Goal: Task Accomplishment & Management: Use online tool/utility

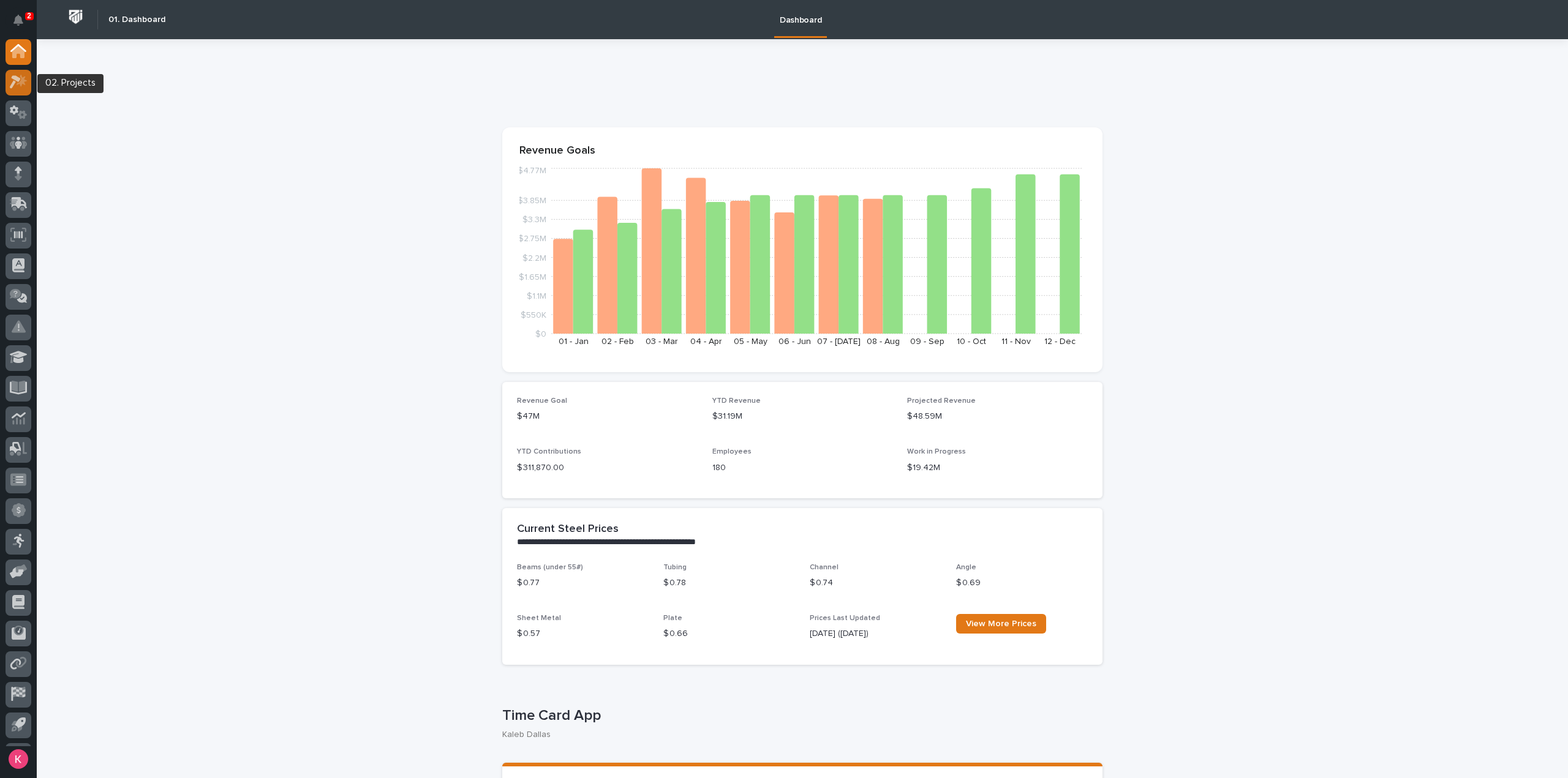
click at [14, 80] on icon at bounding box center [19, 82] width 18 height 14
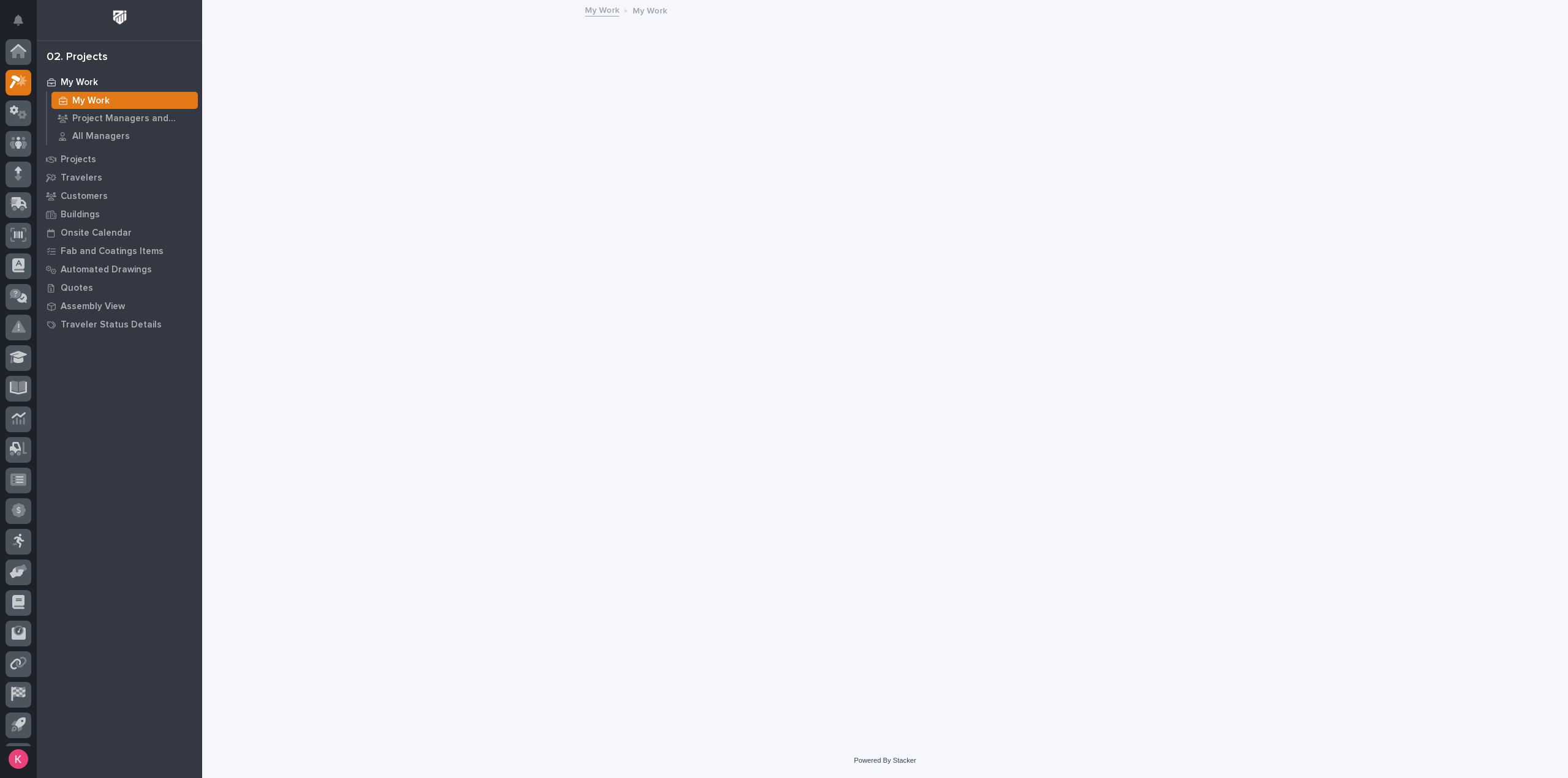
scroll to position [27, 0]
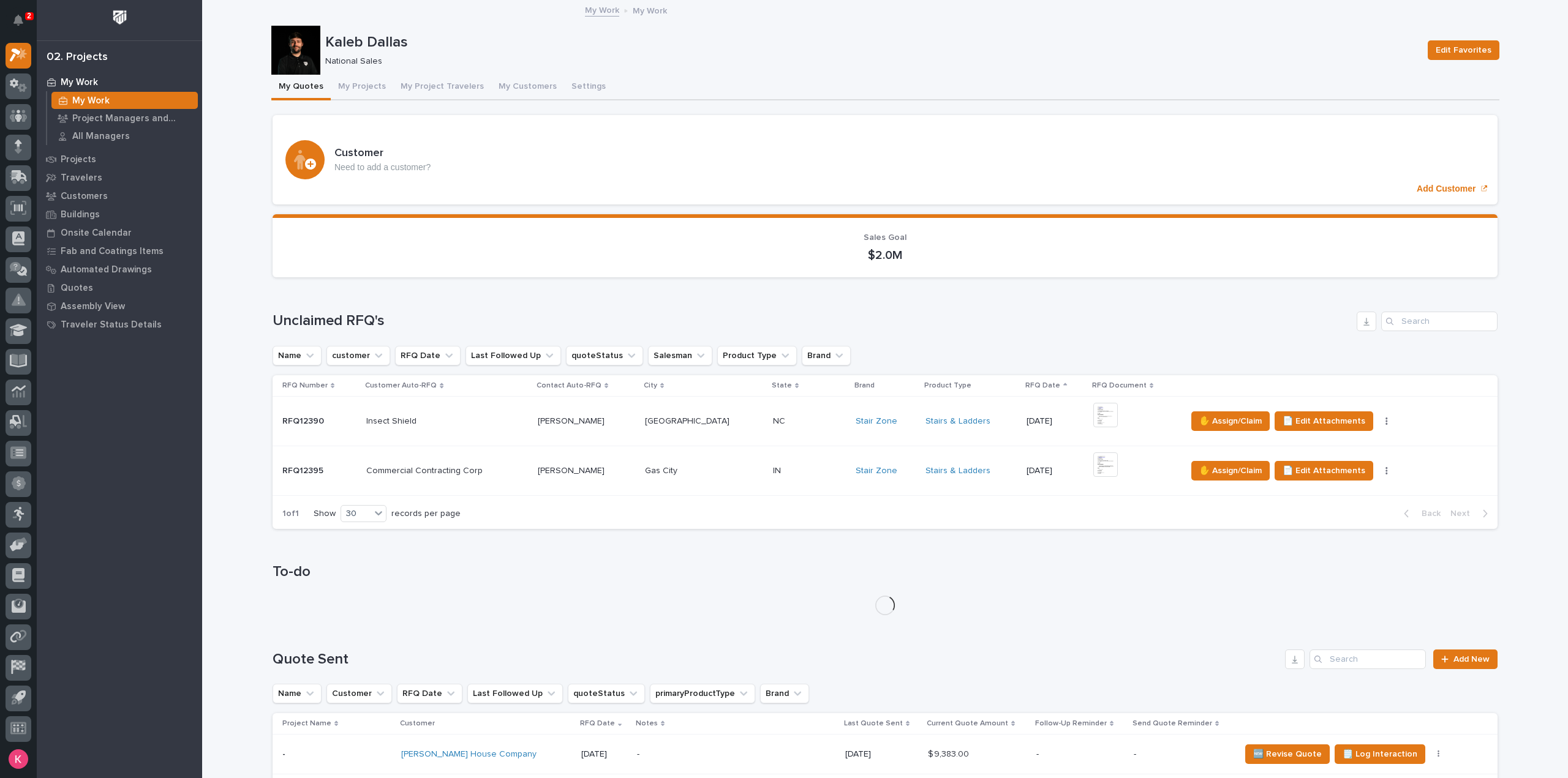
click at [792, 480] on div "IN IN" at bounding box center [809, 471] width 74 height 20
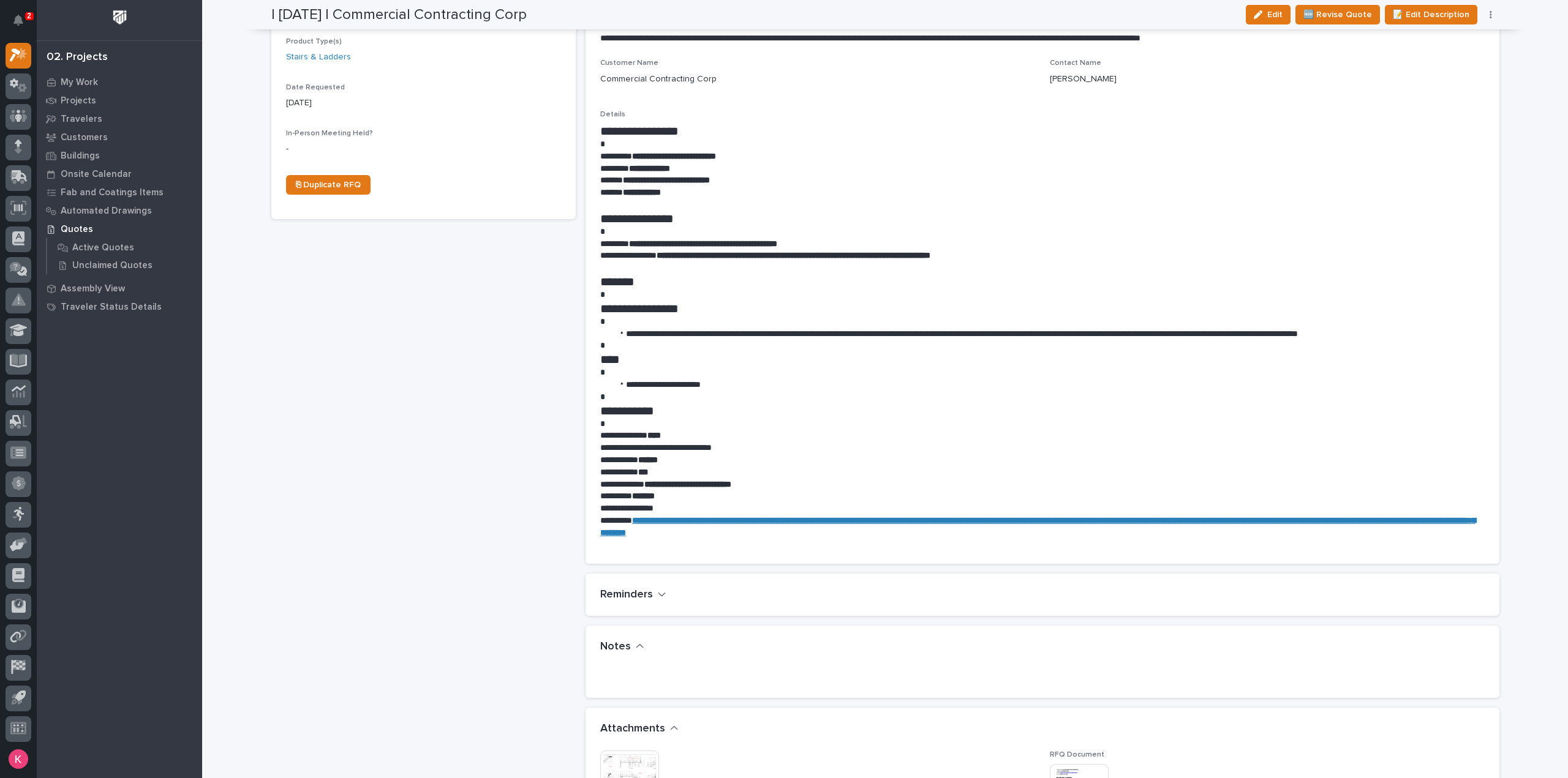
scroll to position [674, 0]
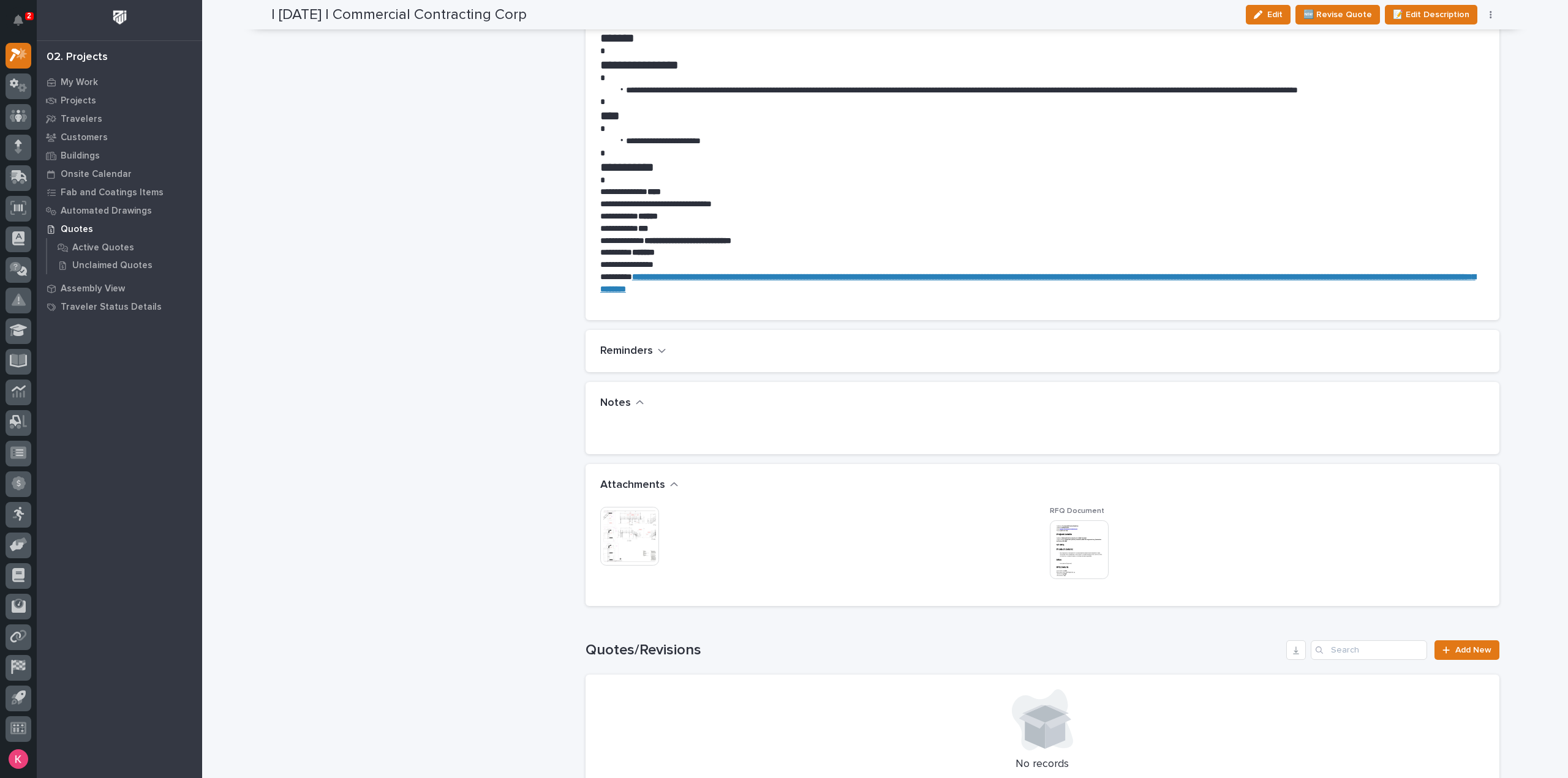
click at [635, 527] on img at bounding box center [630, 536] width 59 height 59
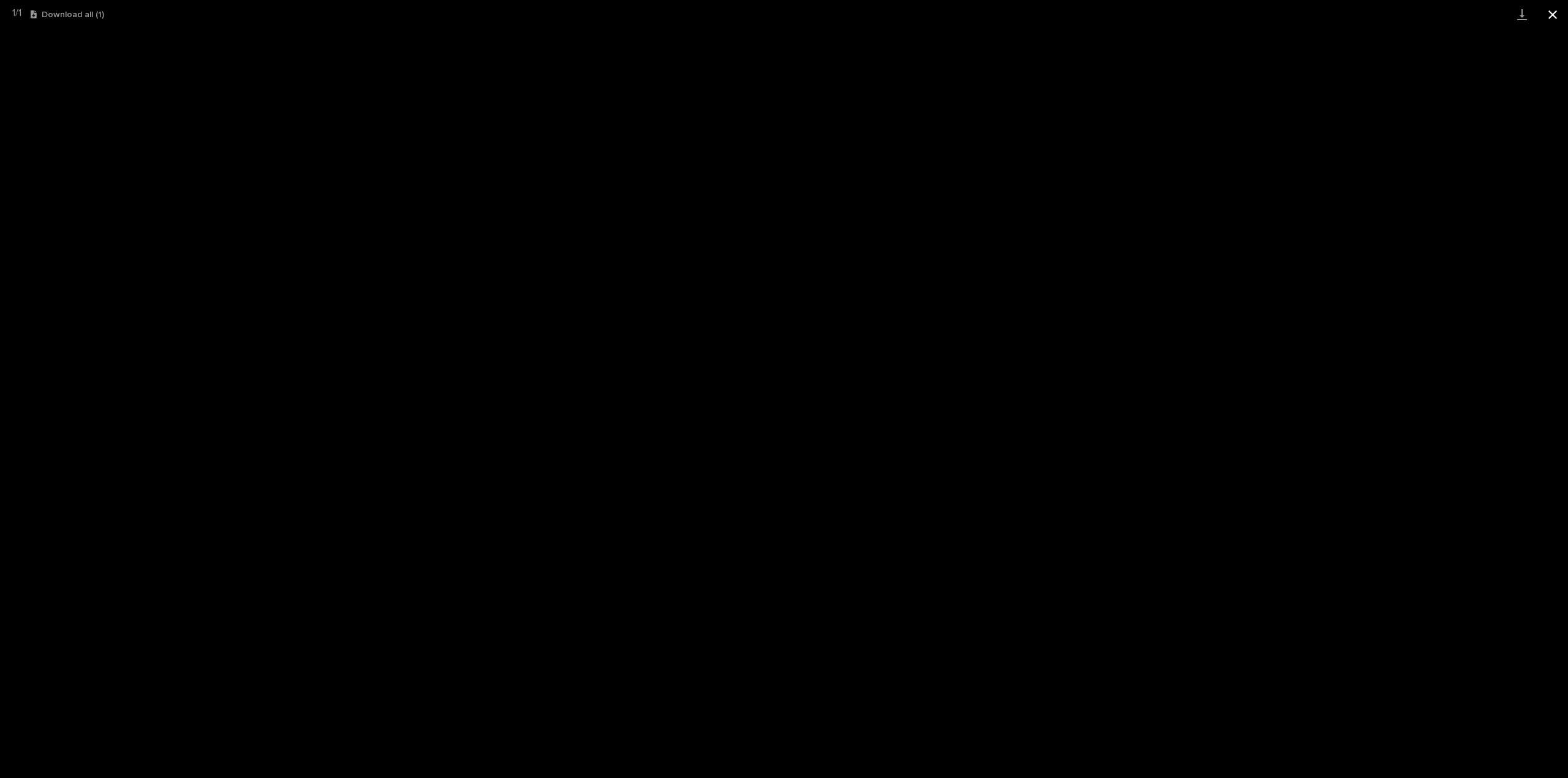
click at [1549, 12] on button "Close gallery" at bounding box center [1553, 14] width 31 height 29
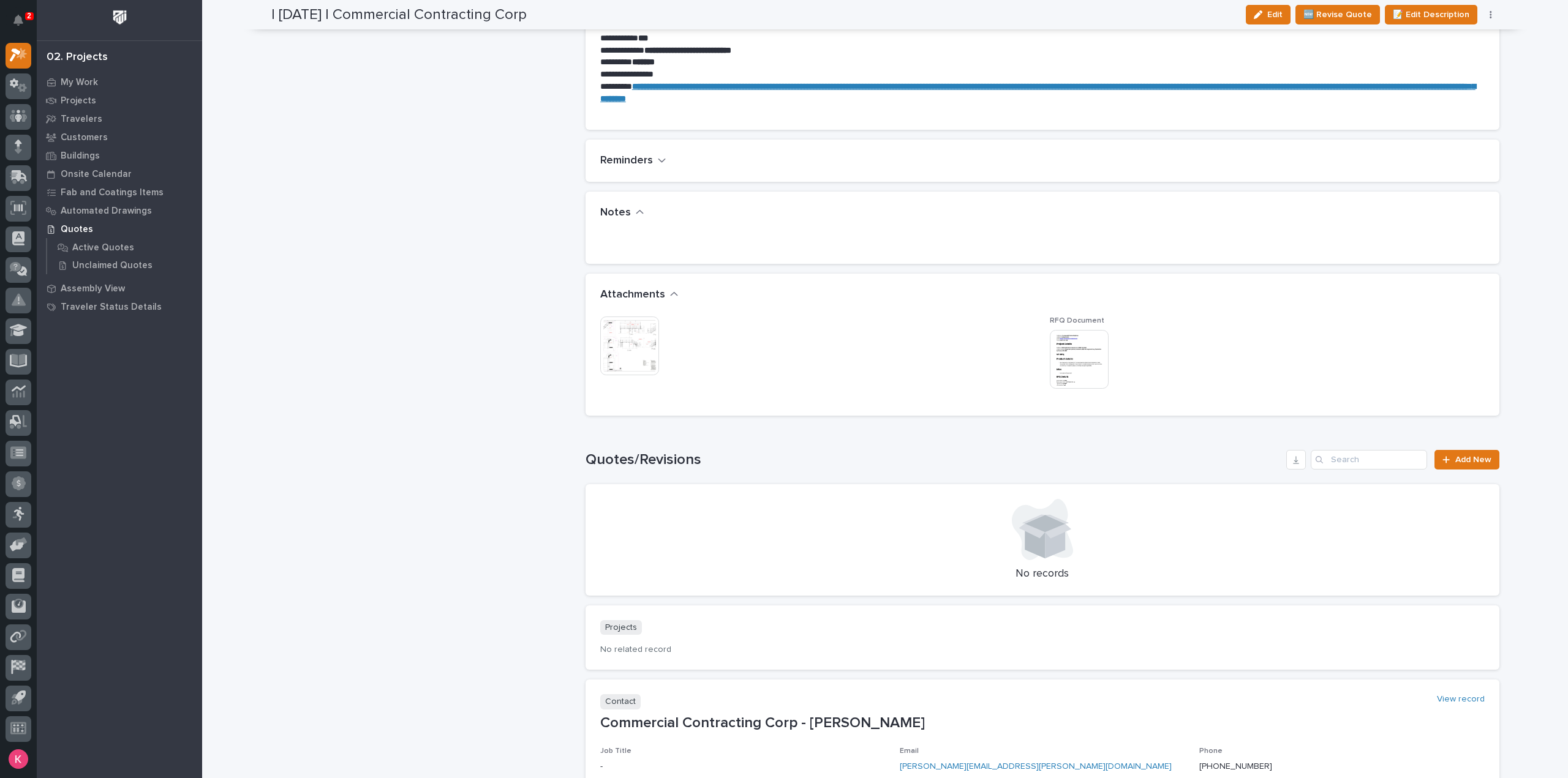
scroll to position [773, 0]
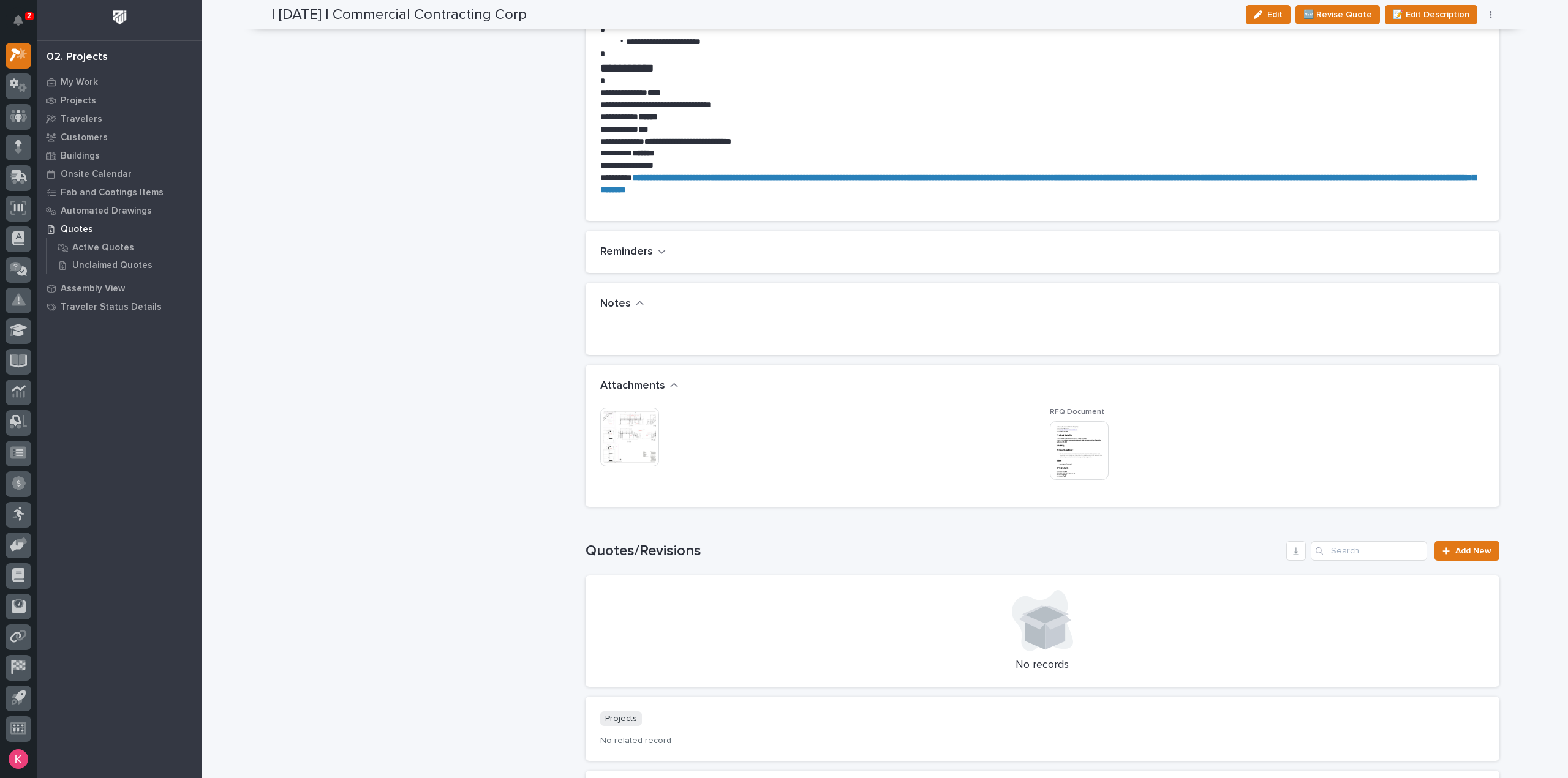
click at [1094, 435] on img at bounding box center [1080, 451] width 59 height 59
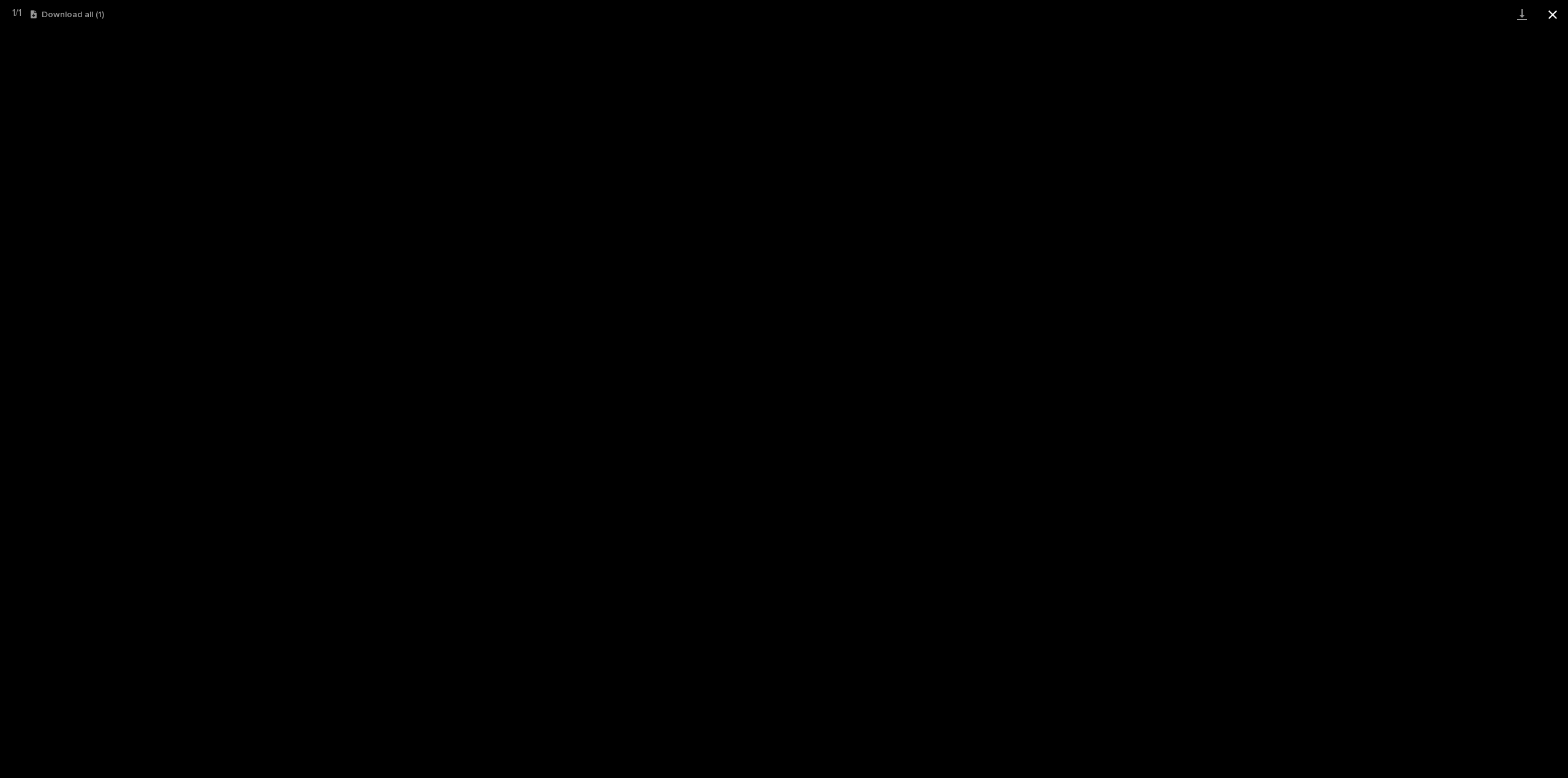
click at [1562, 8] on button "Close gallery" at bounding box center [1553, 14] width 31 height 29
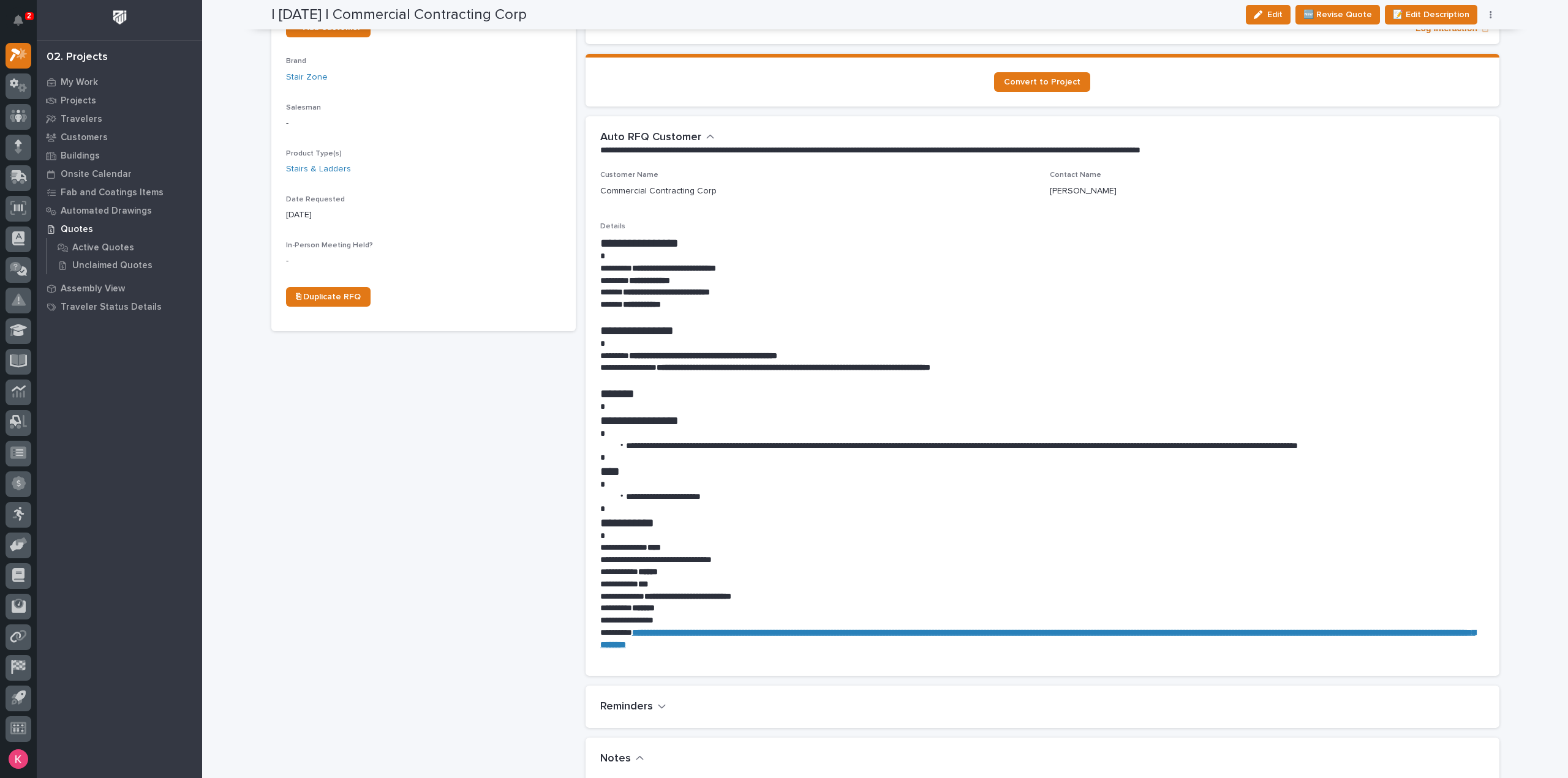
scroll to position [282, 0]
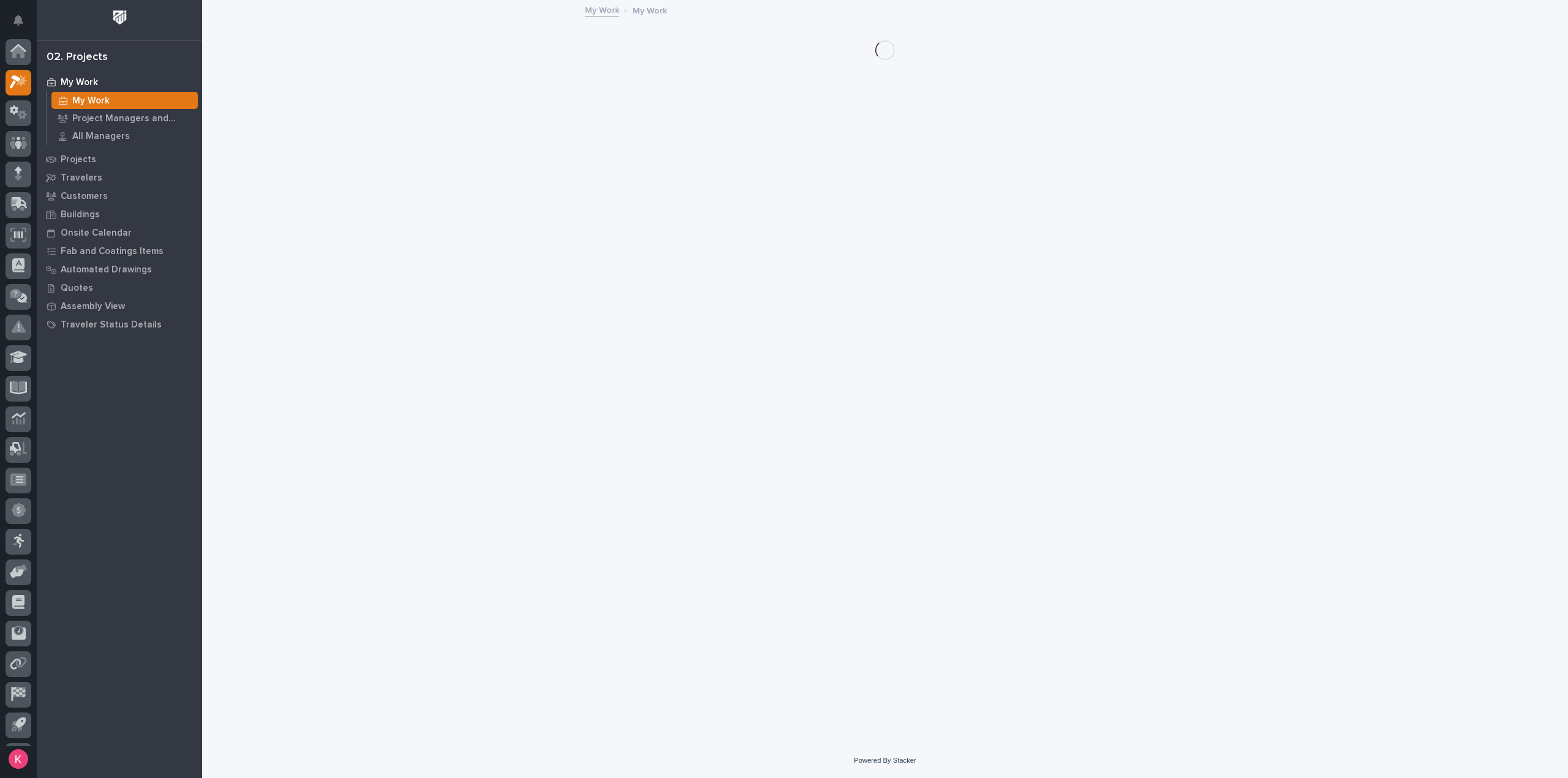
scroll to position [27, 0]
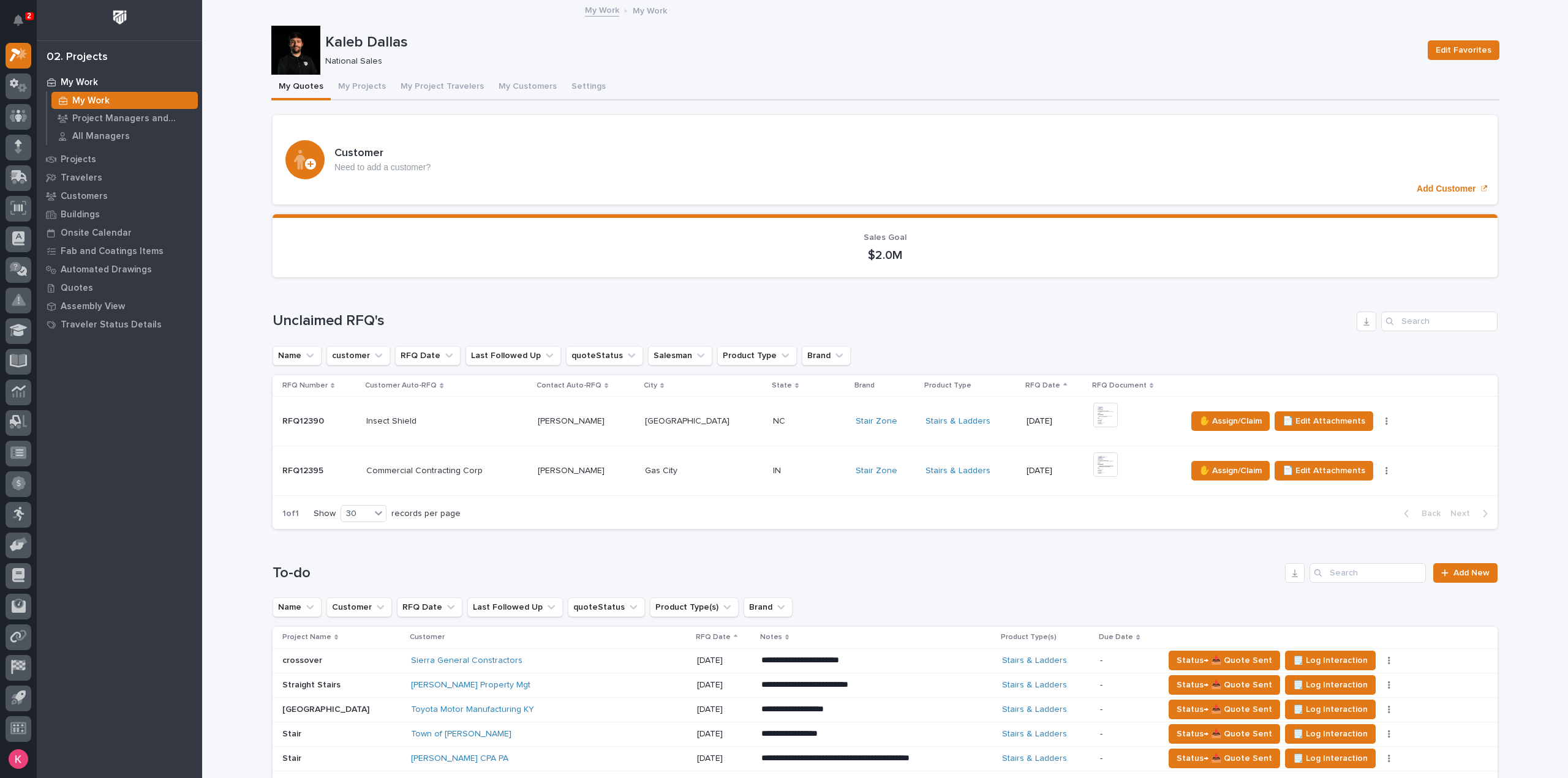
click at [776, 416] on p at bounding box center [809, 421] width 74 height 10
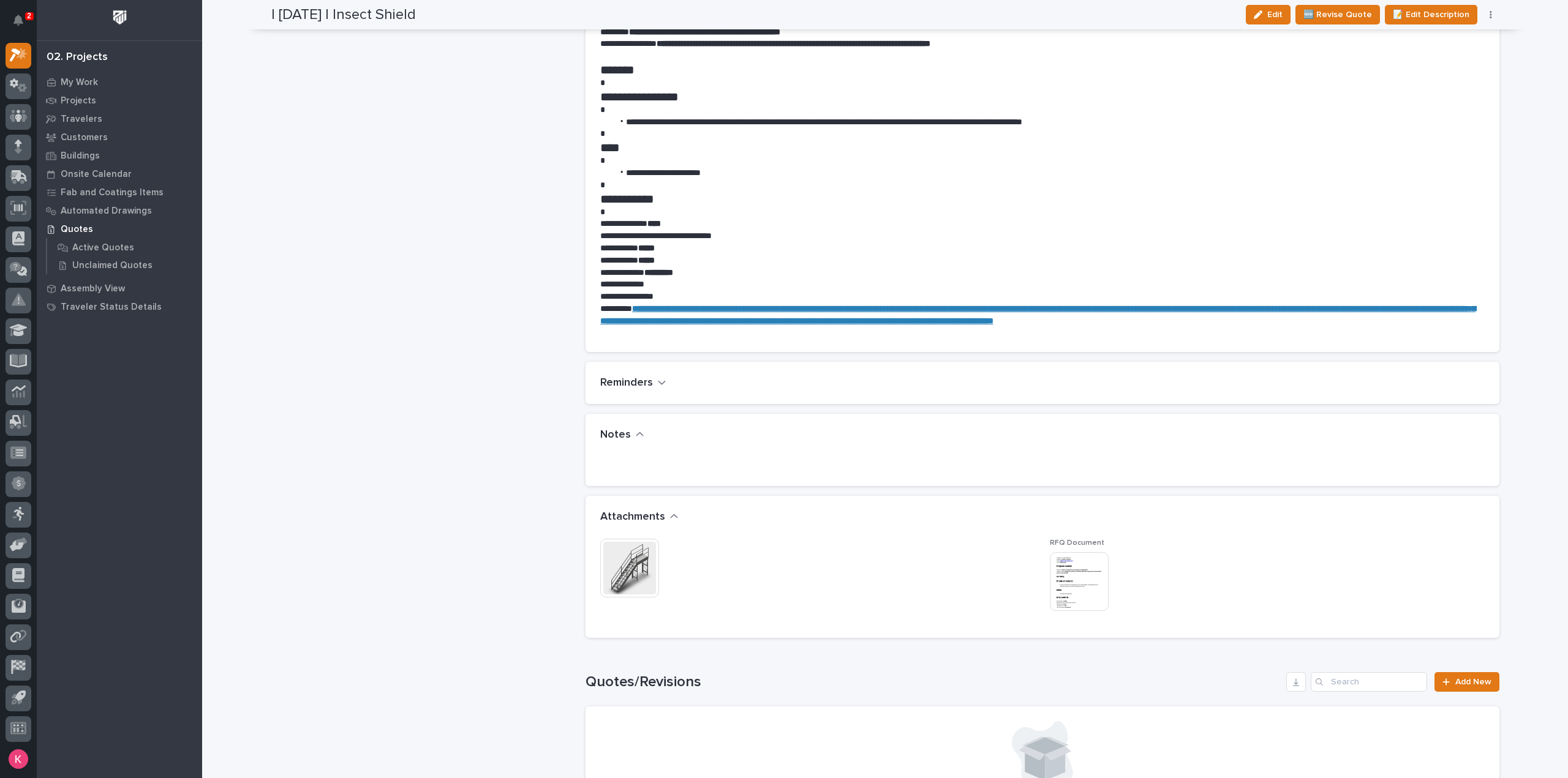
scroll to position [796, 0]
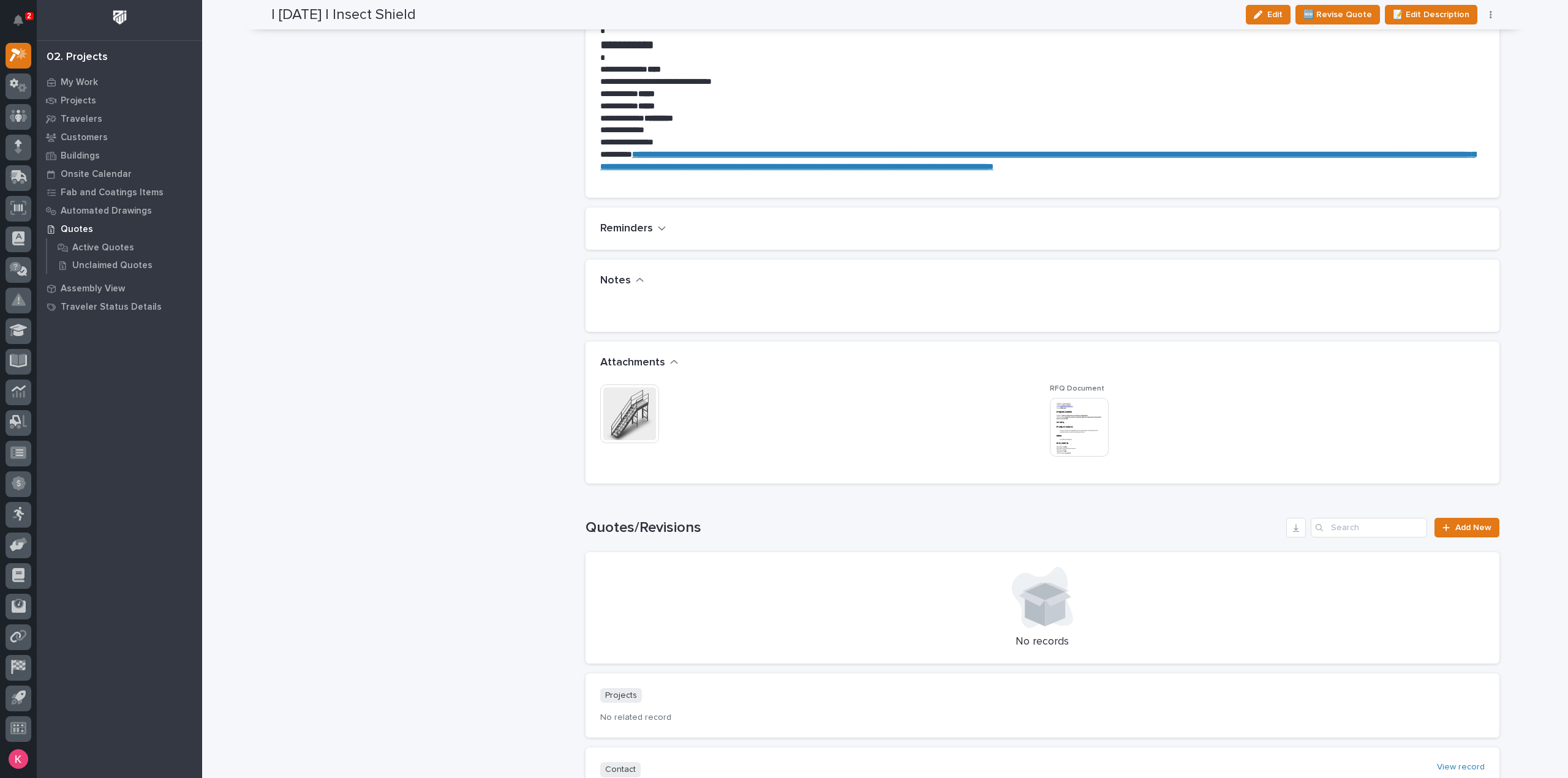
click at [647, 410] on img at bounding box center [630, 414] width 59 height 59
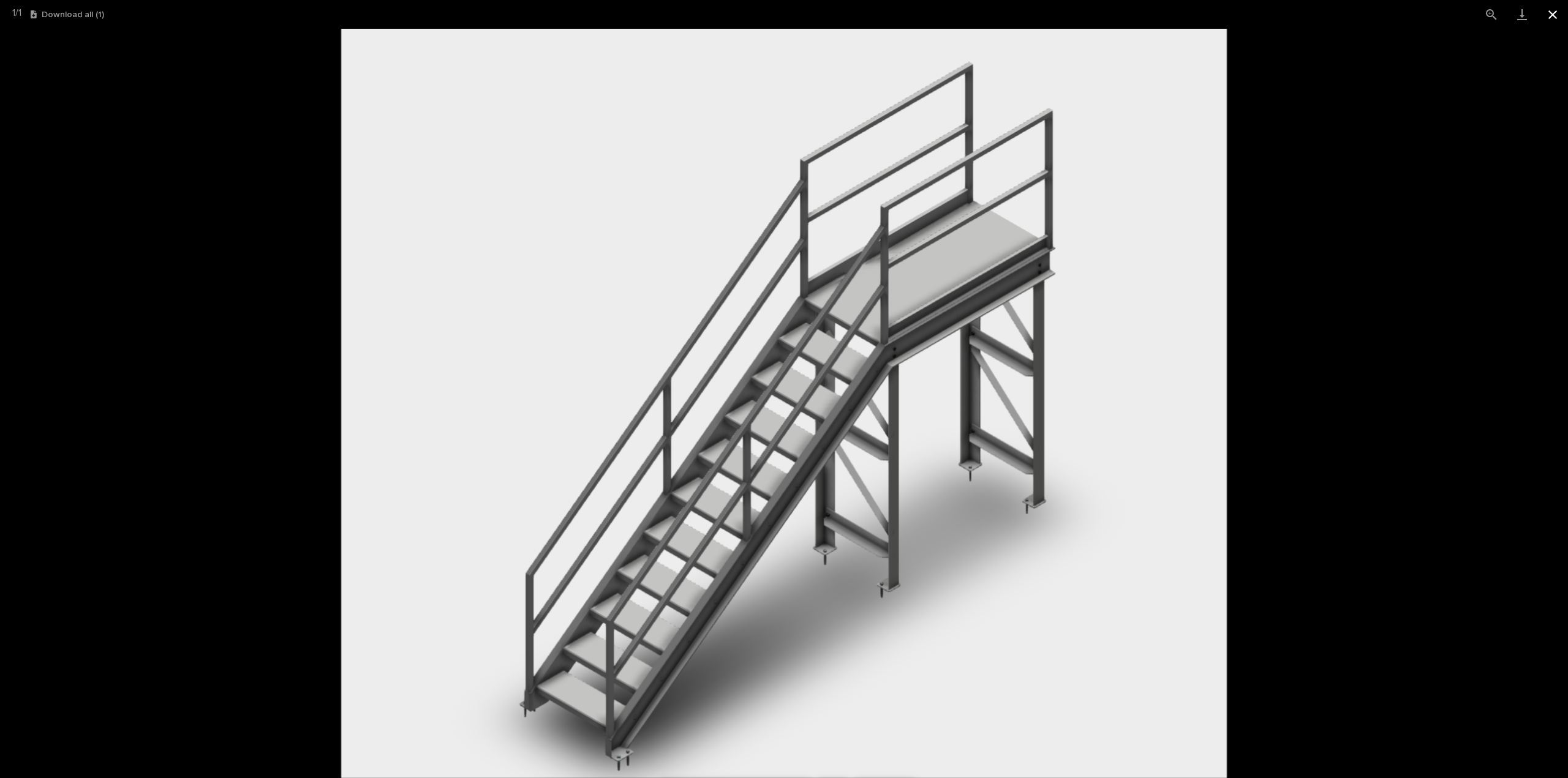
click at [1561, 5] on button "Close gallery" at bounding box center [1553, 14] width 31 height 29
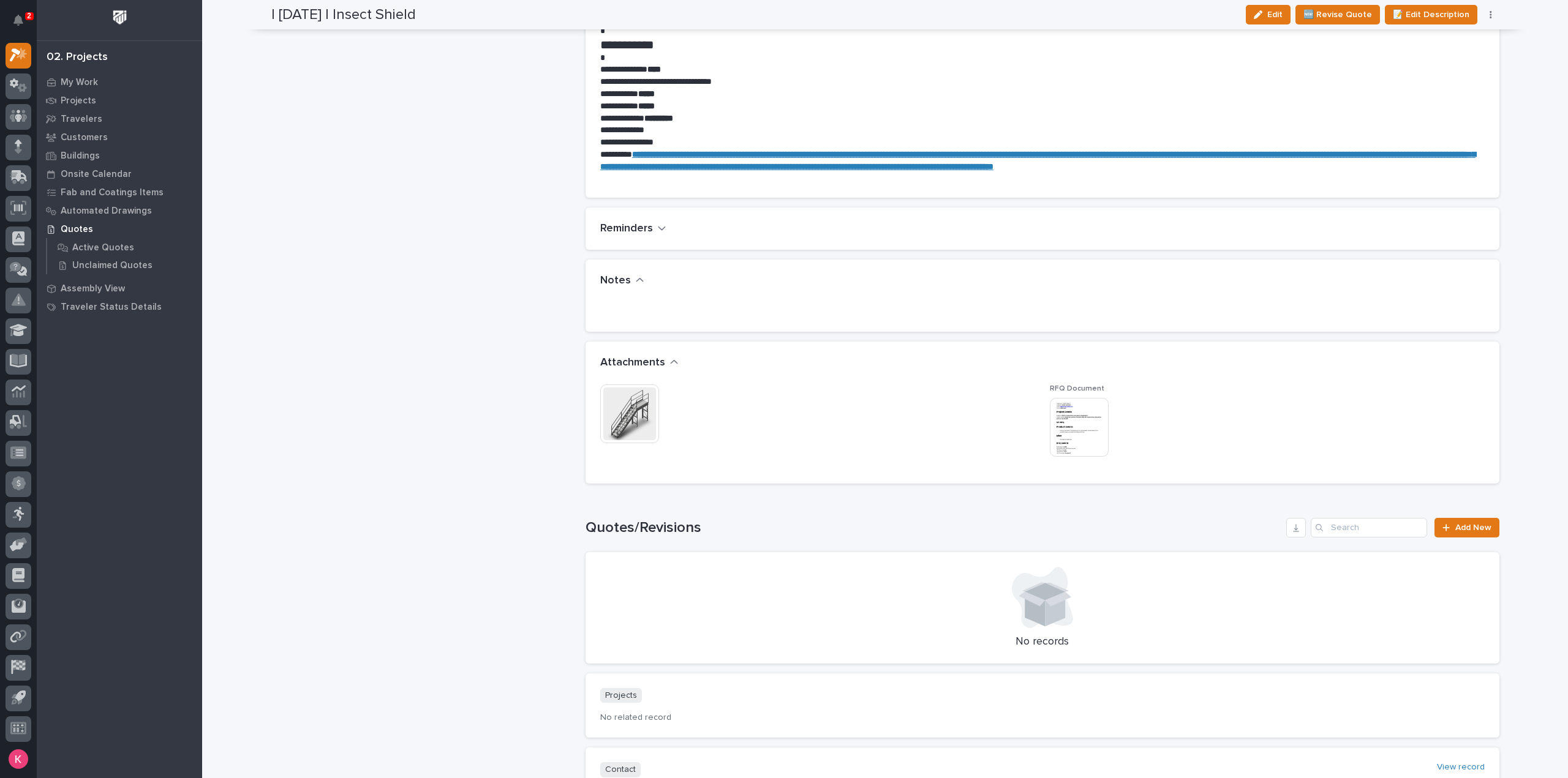
click at [854, 393] on div "This file cannot be opened Download File" at bounding box center [818, 414] width 435 height 61
click at [615, 416] on img at bounding box center [630, 414] width 59 height 59
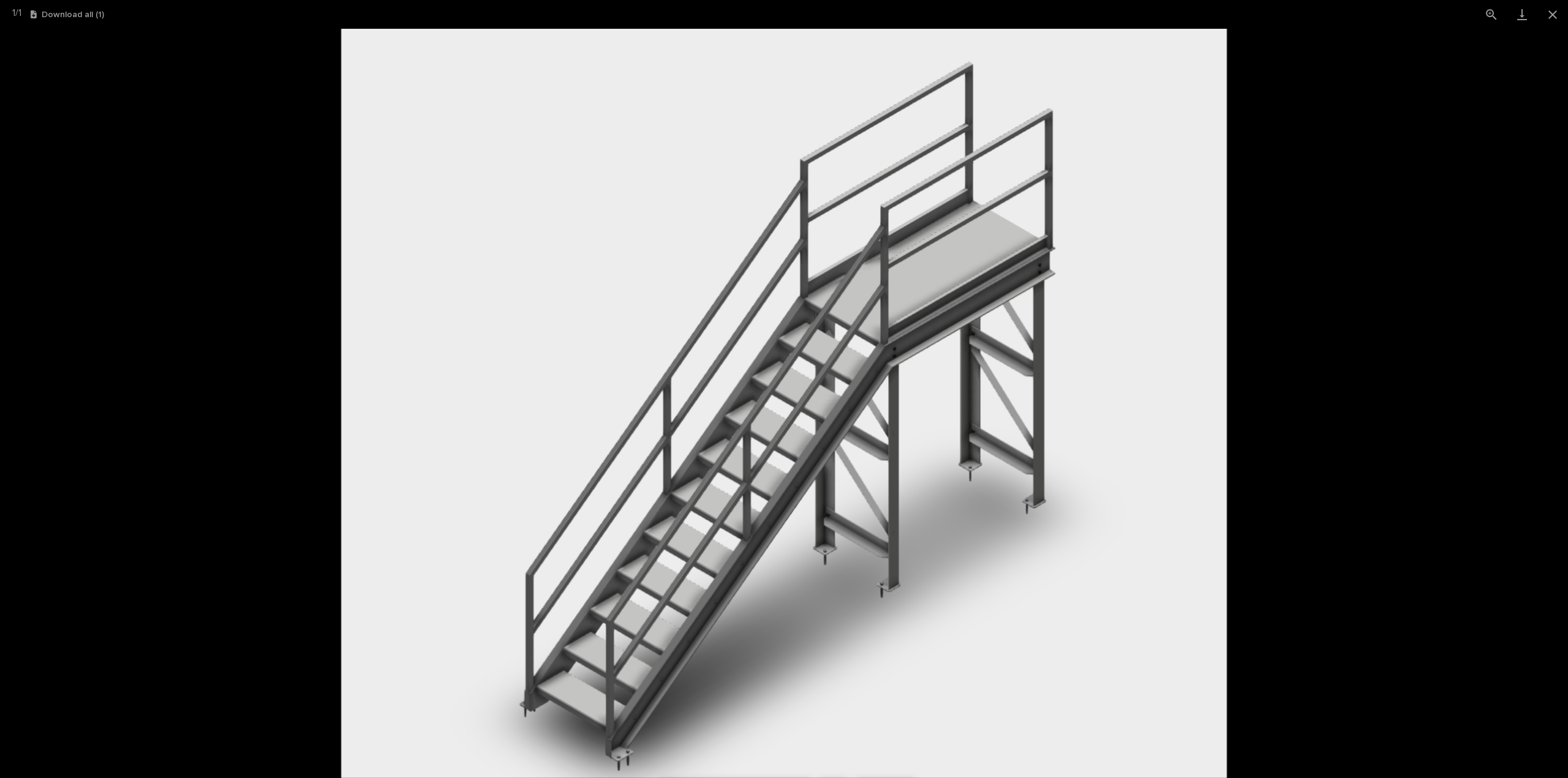
click at [826, 394] on img at bounding box center [784, 403] width 886 height 749
click at [1357, 361] on picture at bounding box center [784, 403] width 1568 height 749
click at [1332, 305] on picture at bounding box center [784, 403] width 1568 height 749
click at [1556, 25] on button "Close gallery" at bounding box center [1553, 14] width 31 height 29
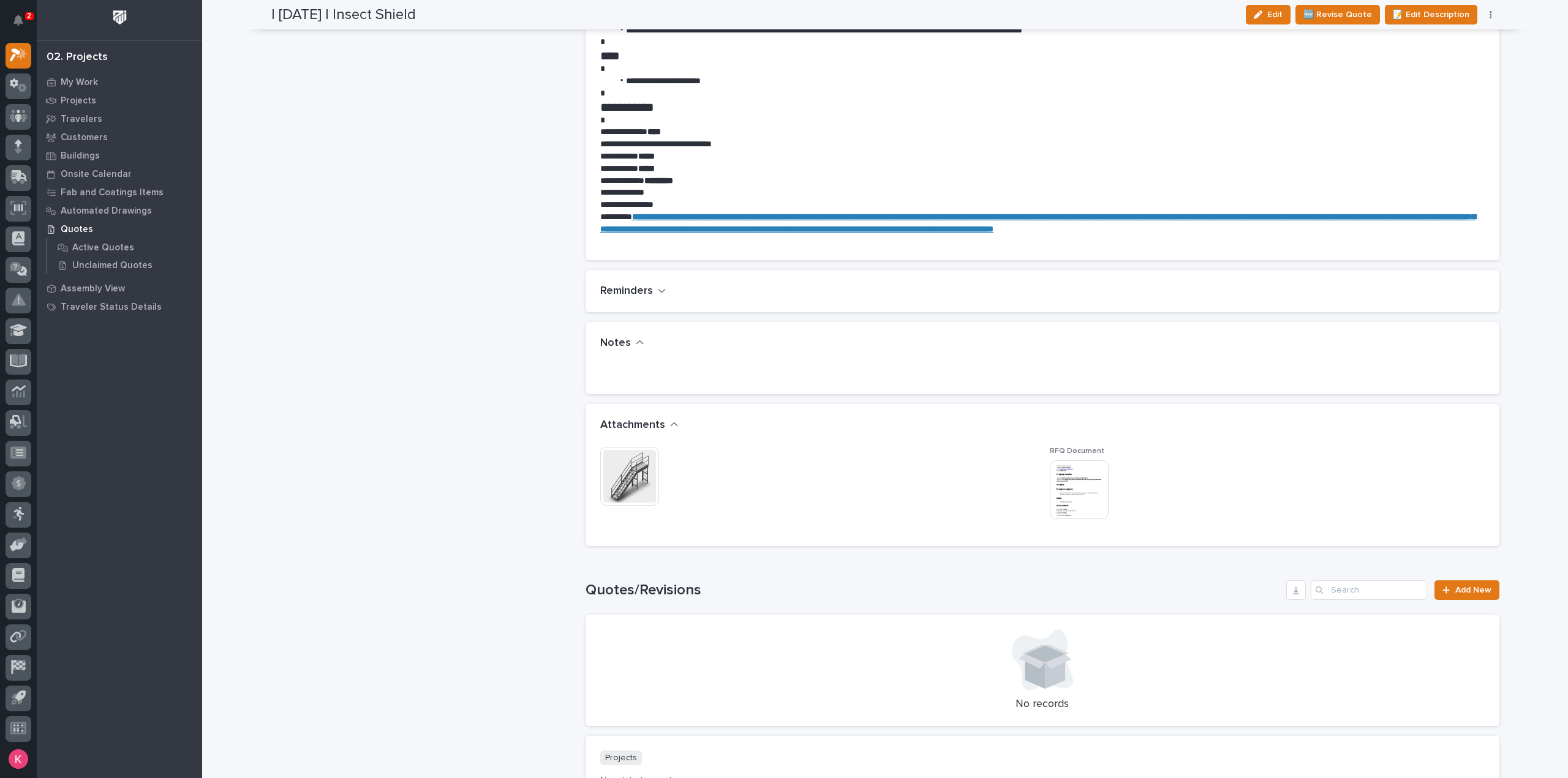
scroll to position [674, 0]
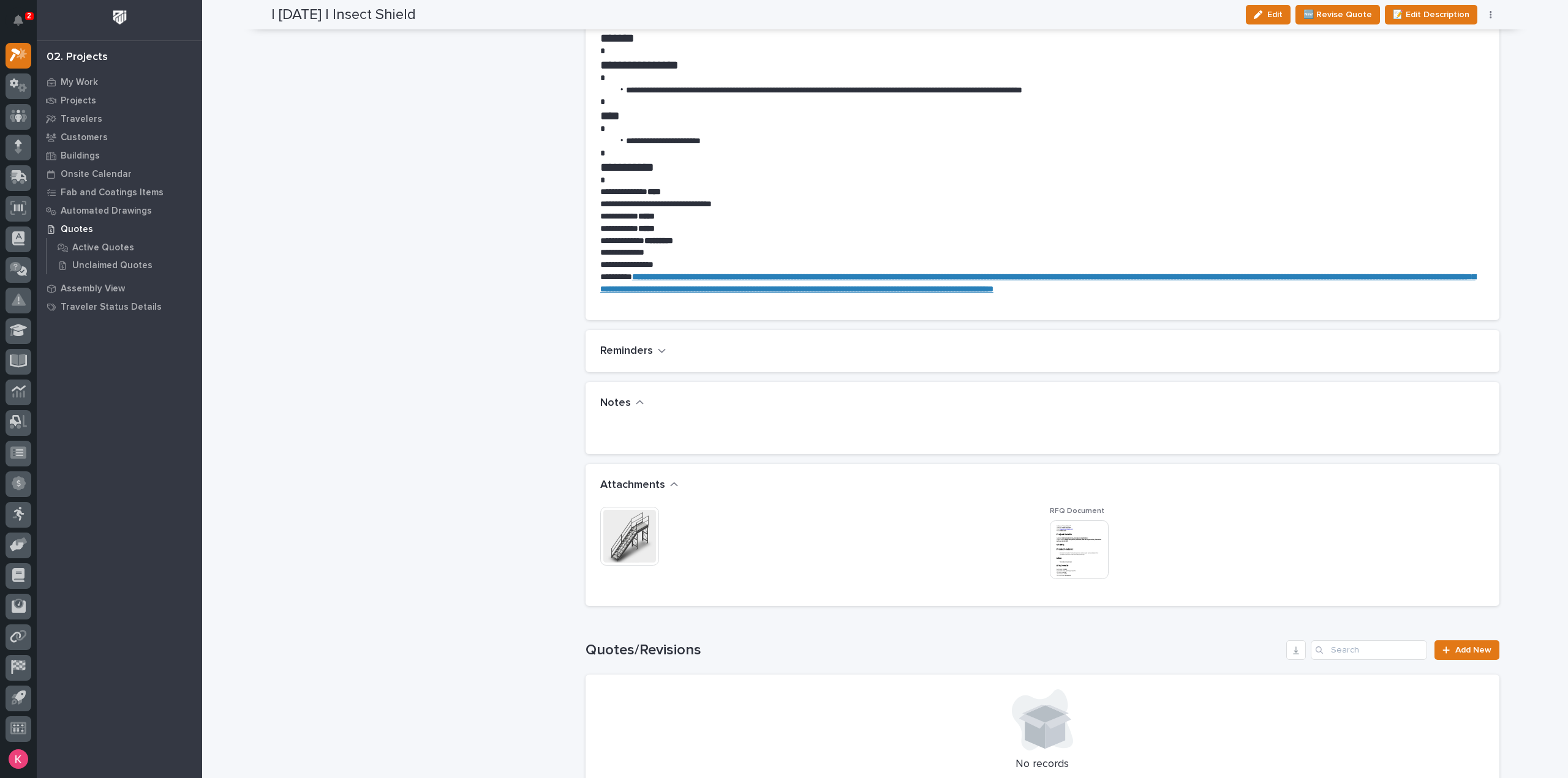
click at [1101, 547] on img at bounding box center [1080, 550] width 59 height 59
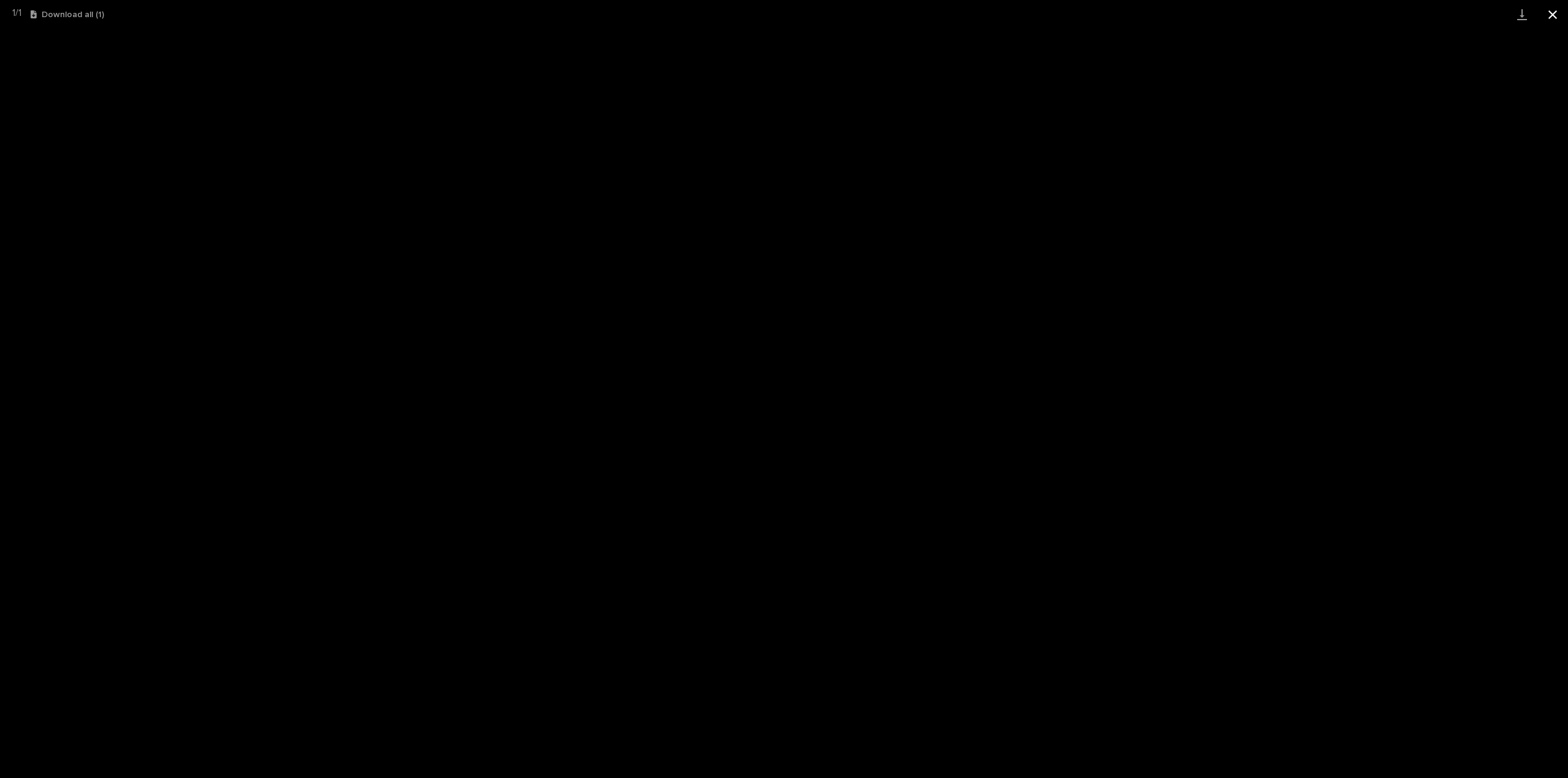
click at [1554, 16] on button "Close gallery" at bounding box center [1553, 14] width 31 height 29
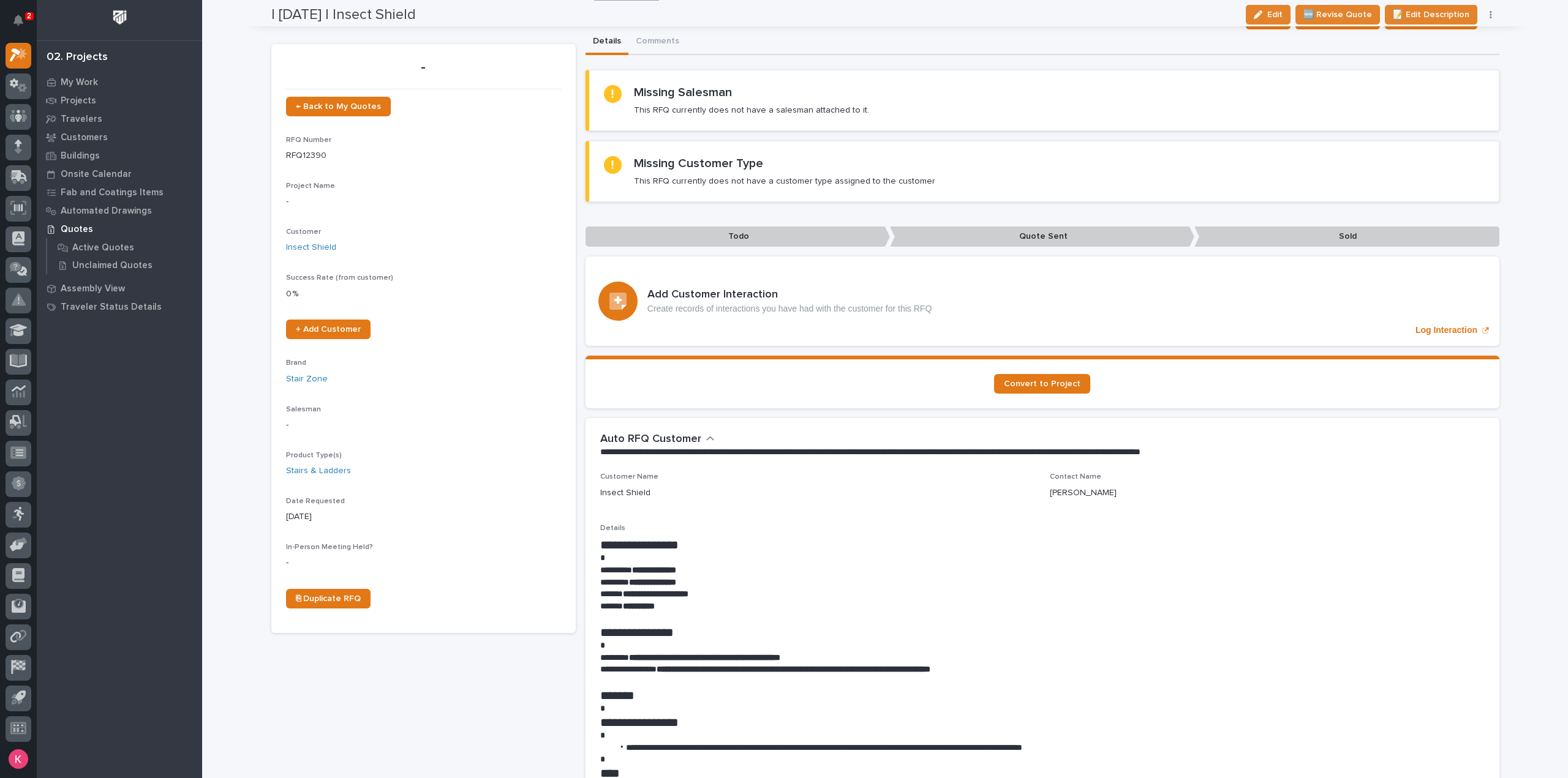
scroll to position [0, 0]
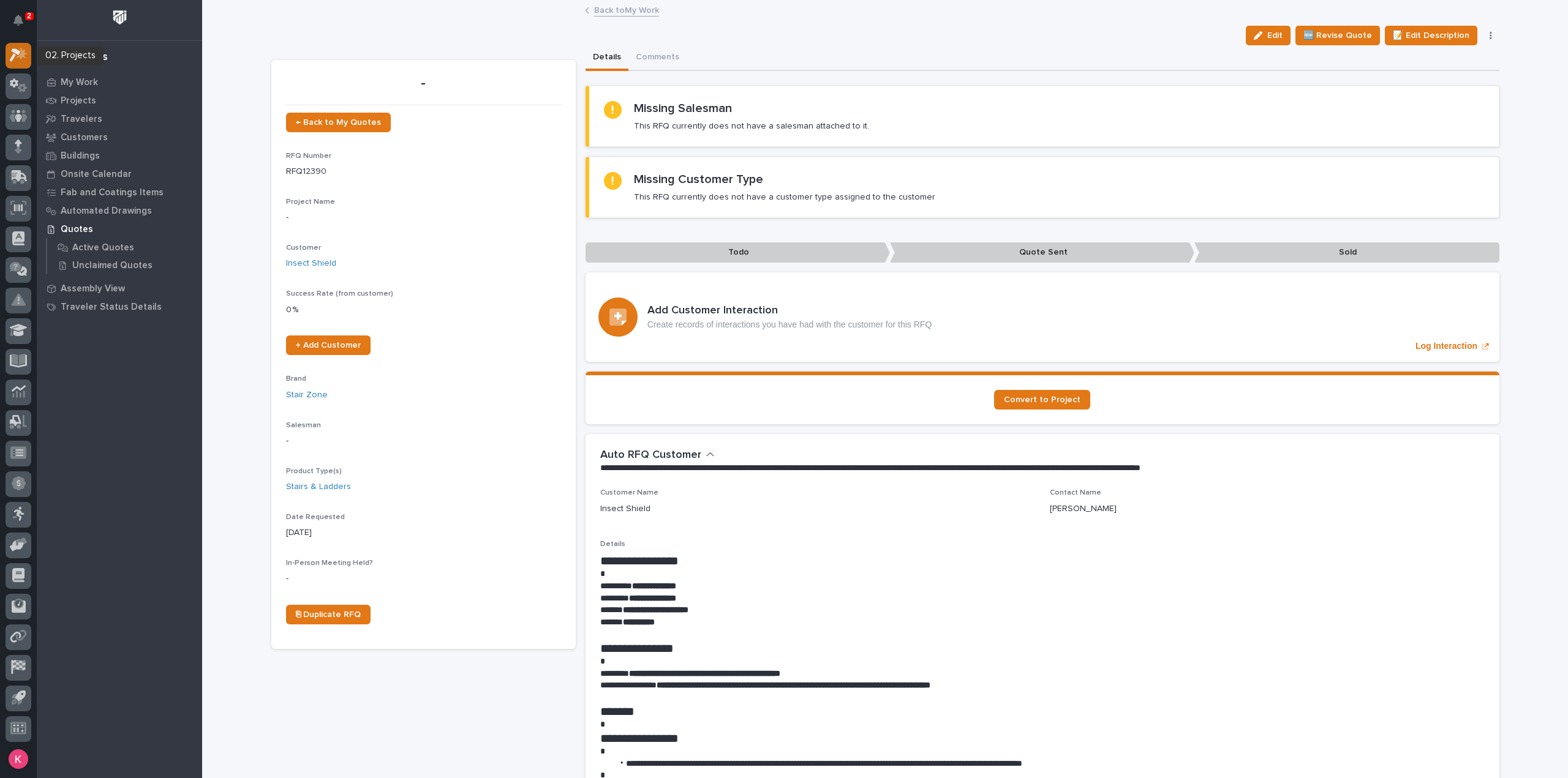
click at [6, 59] on div at bounding box center [18, 55] width 25 height 25
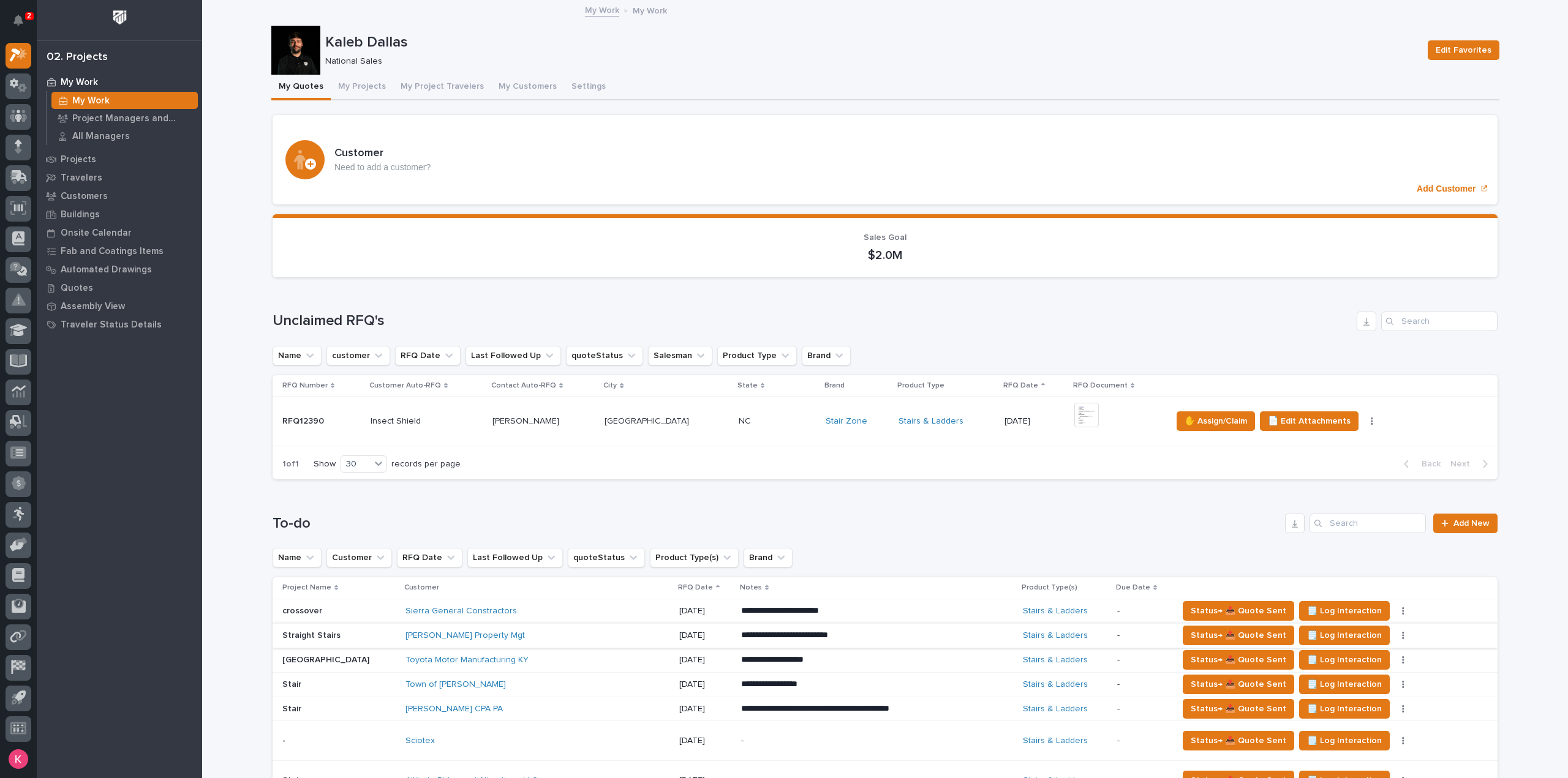
drag, startPoint x: 851, startPoint y: 53, endPoint x: 864, endPoint y: 49, distance: 13.6
click at [851, 54] on div "National Sales" at bounding box center [869, 60] width 1088 height 13
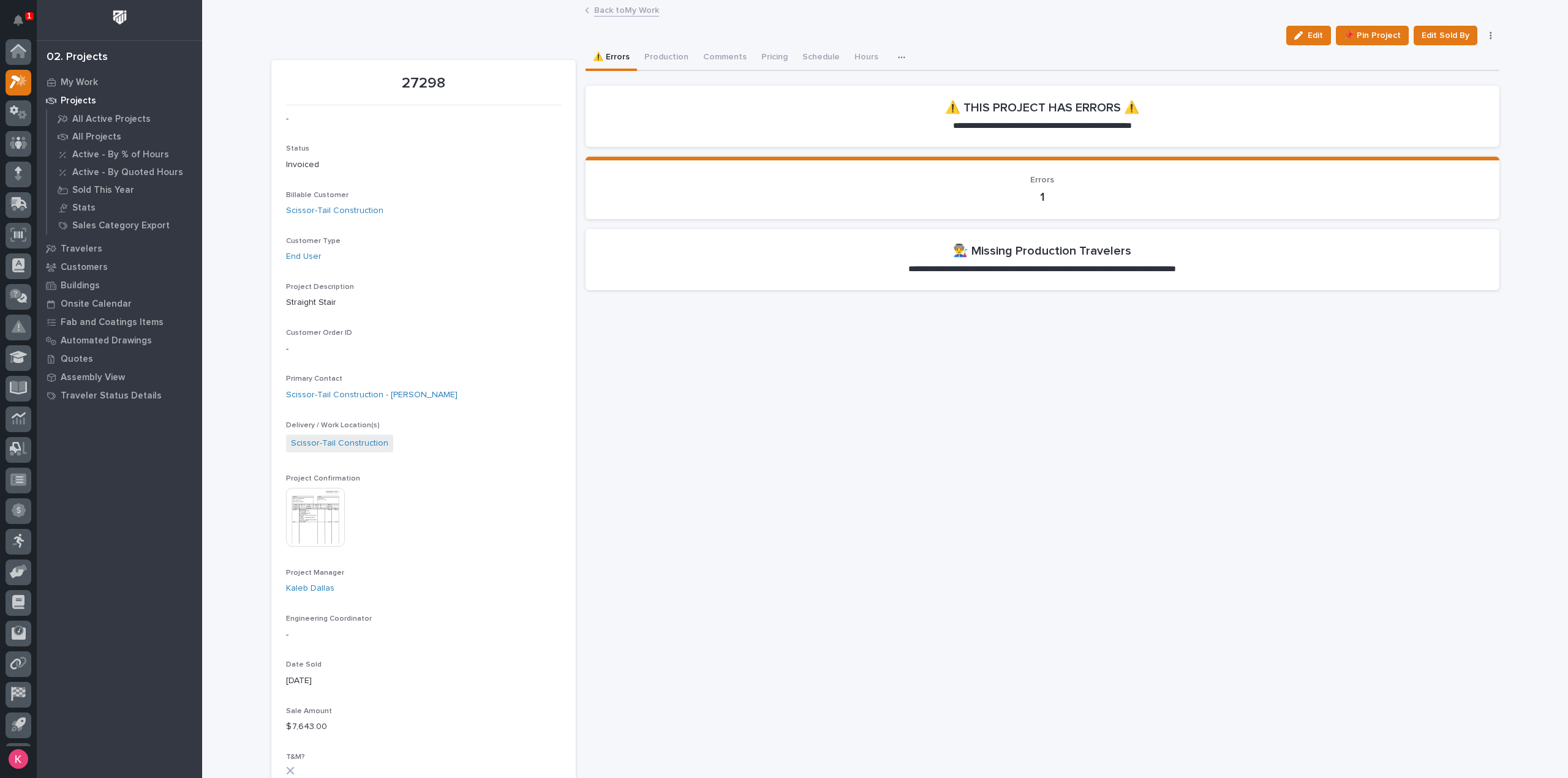
scroll to position [27, 0]
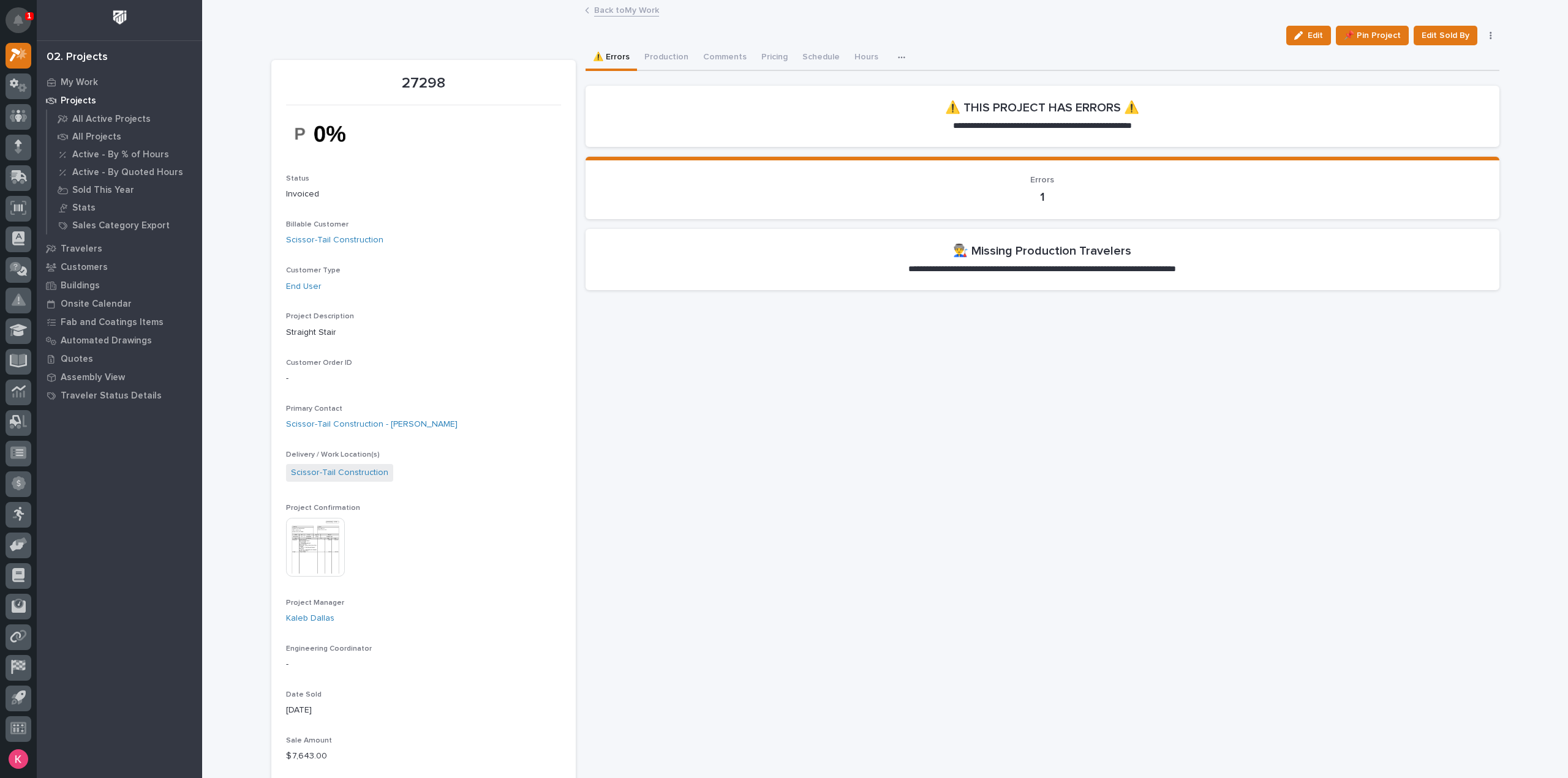
click at [10, 21] on button "Notifications" at bounding box center [18, 20] width 25 height 25
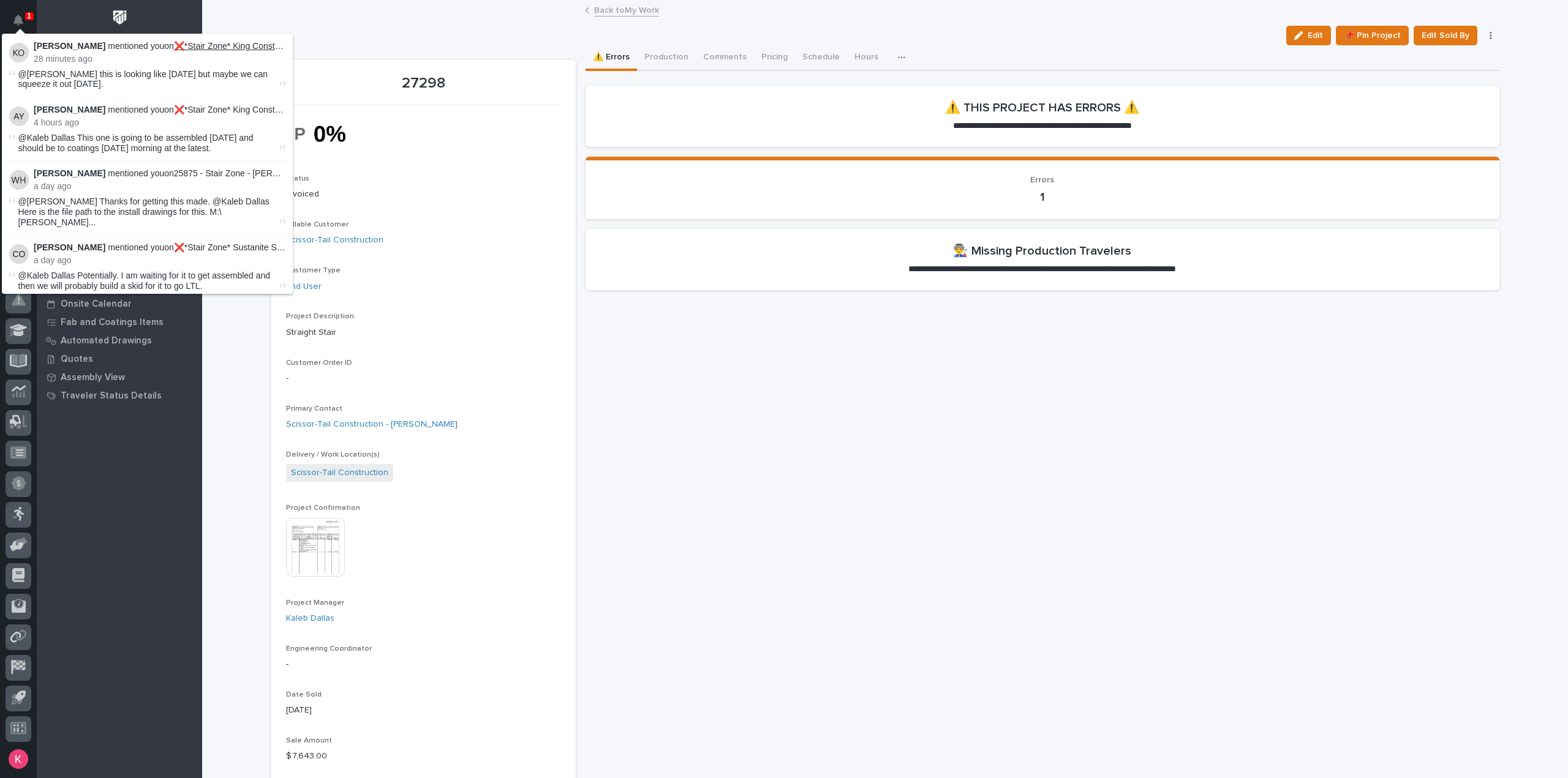
click at [222, 50] on link "❌*Stair Zone* King Construction and Overhead Door Inc - L Stair" at bounding box center [299, 46] width 250 height 10
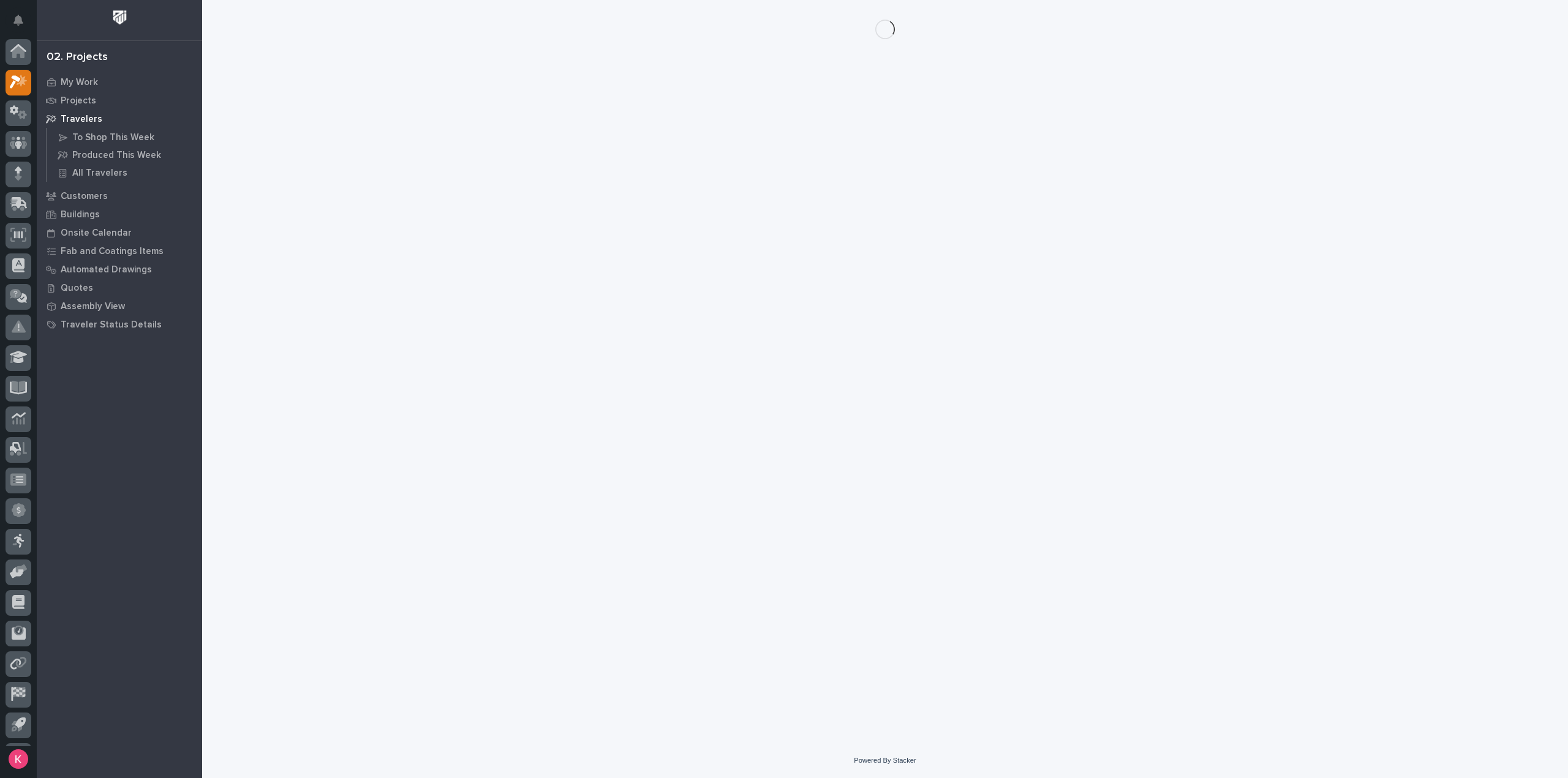
scroll to position [27, 0]
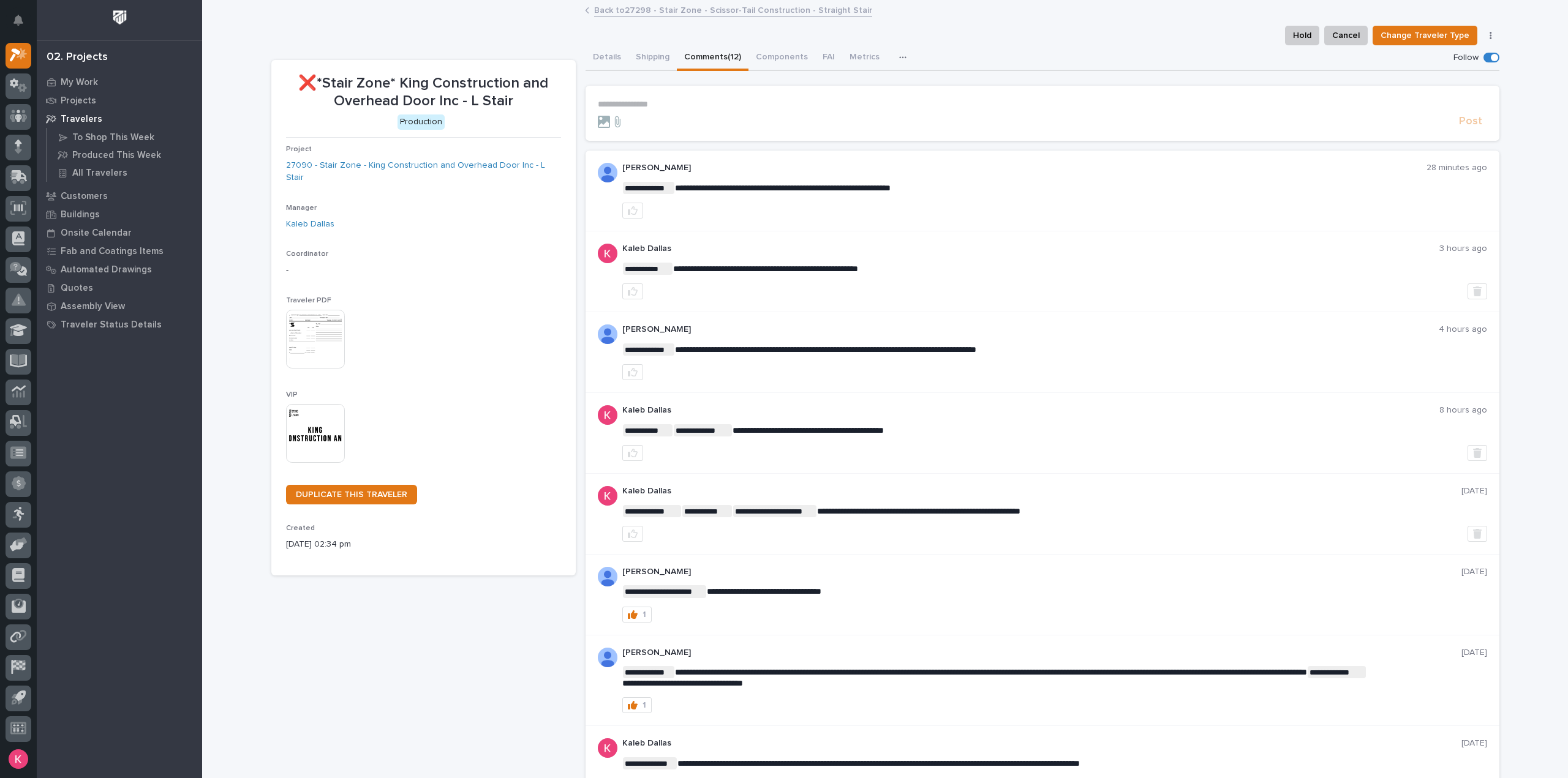
click at [676, 102] on p "**********" at bounding box center [1042, 104] width 889 height 10
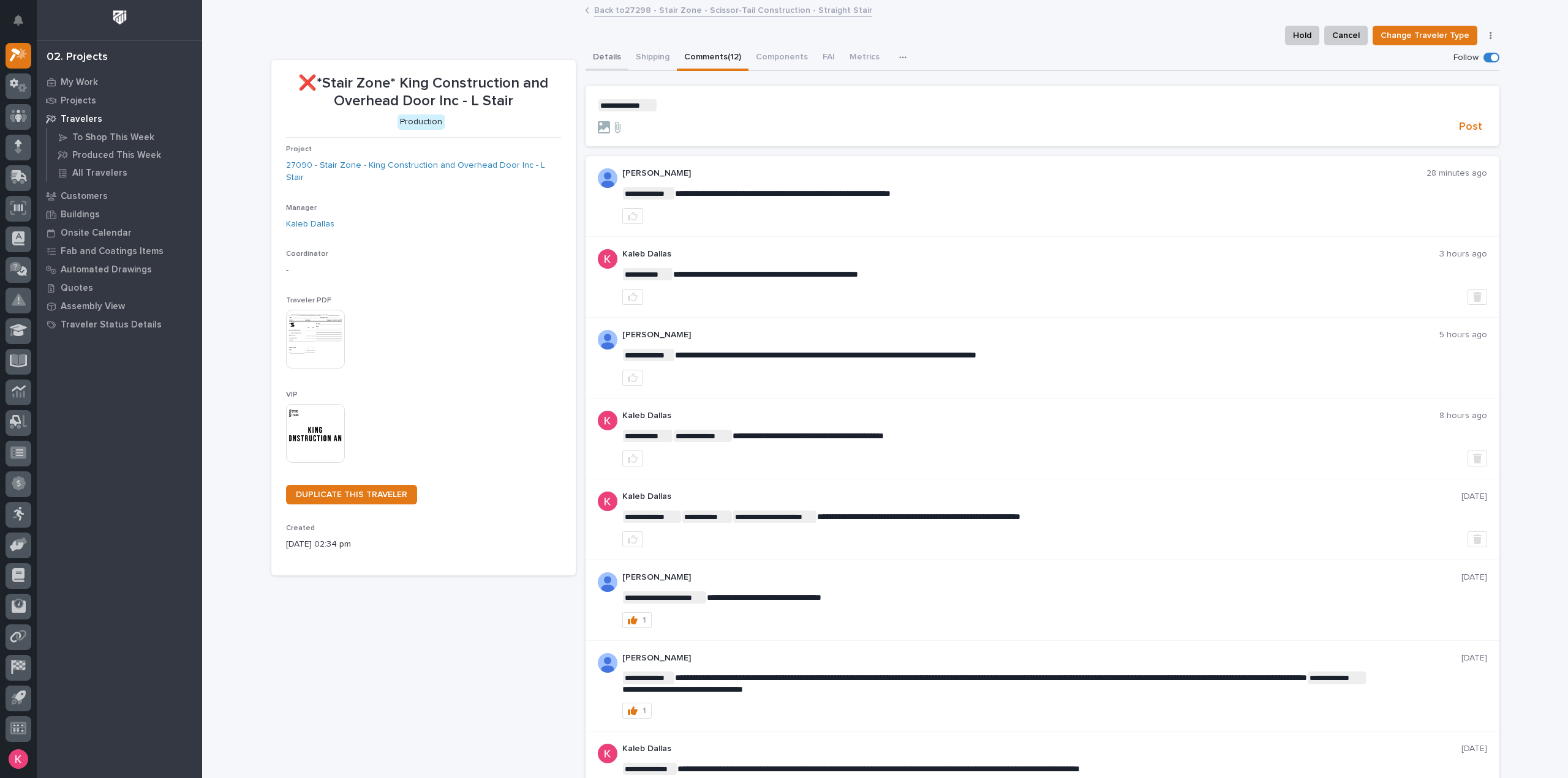
click at [600, 58] on button "Details" at bounding box center [607, 58] width 43 height 25
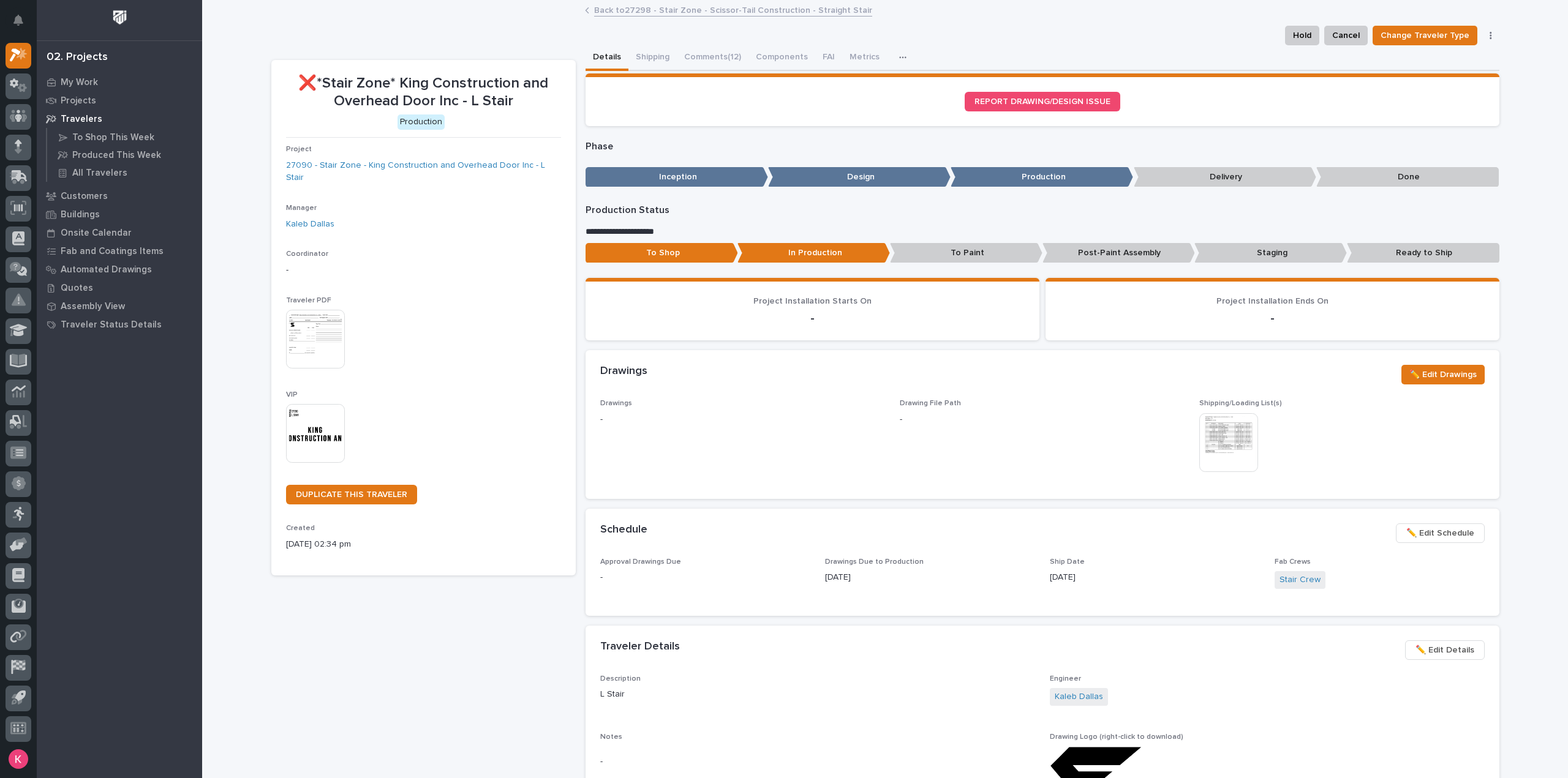
click at [635, 12] on link "Back to 27298 - Stair Zone - Scissor-Tail Construction - Straight Stair" at bounding box center [733, 10] width 278 height 14
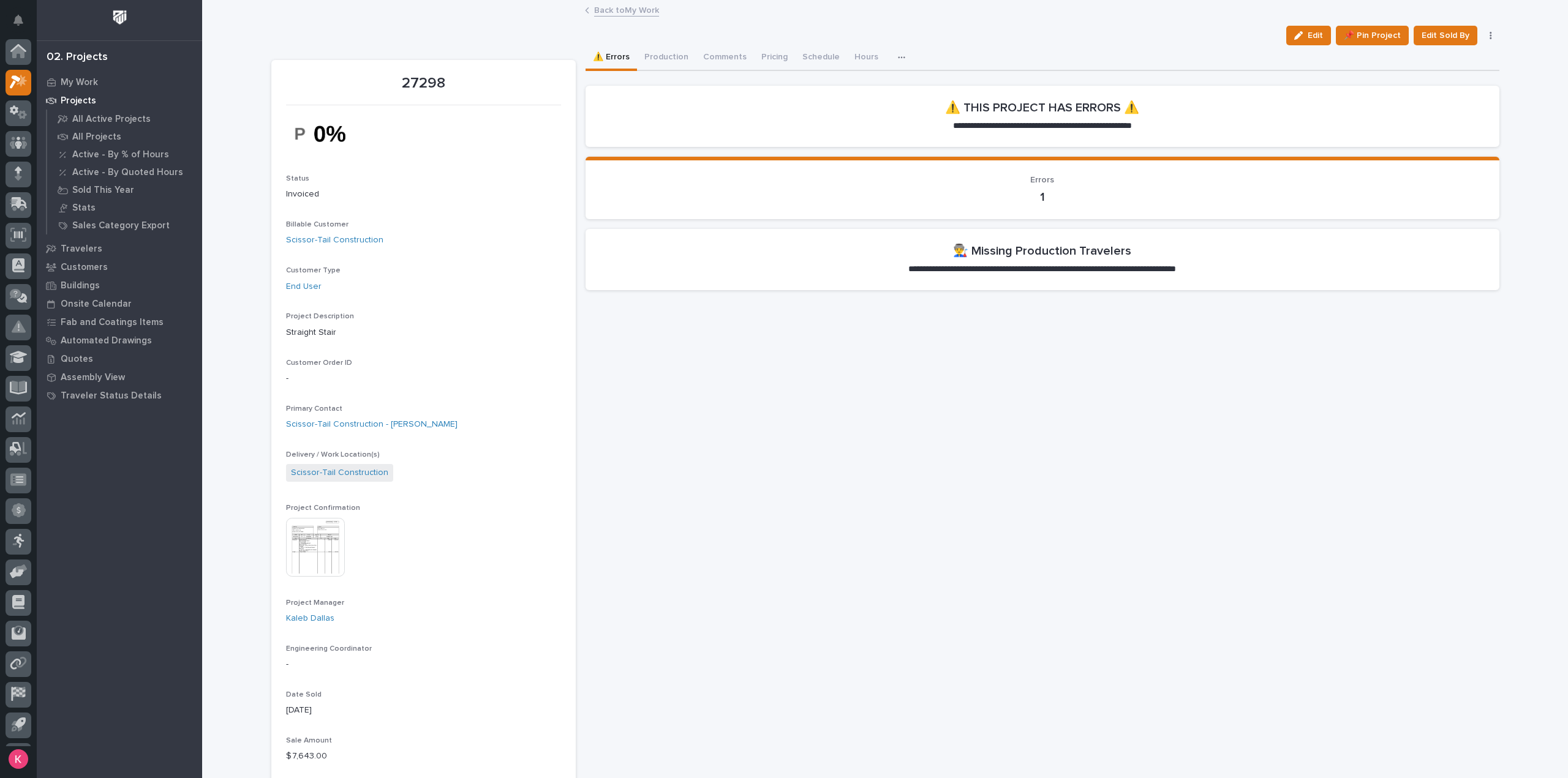
scroll to position [27, 0]
click at [309, 560] on img at bounding box center [316, 548] width 59 height 59
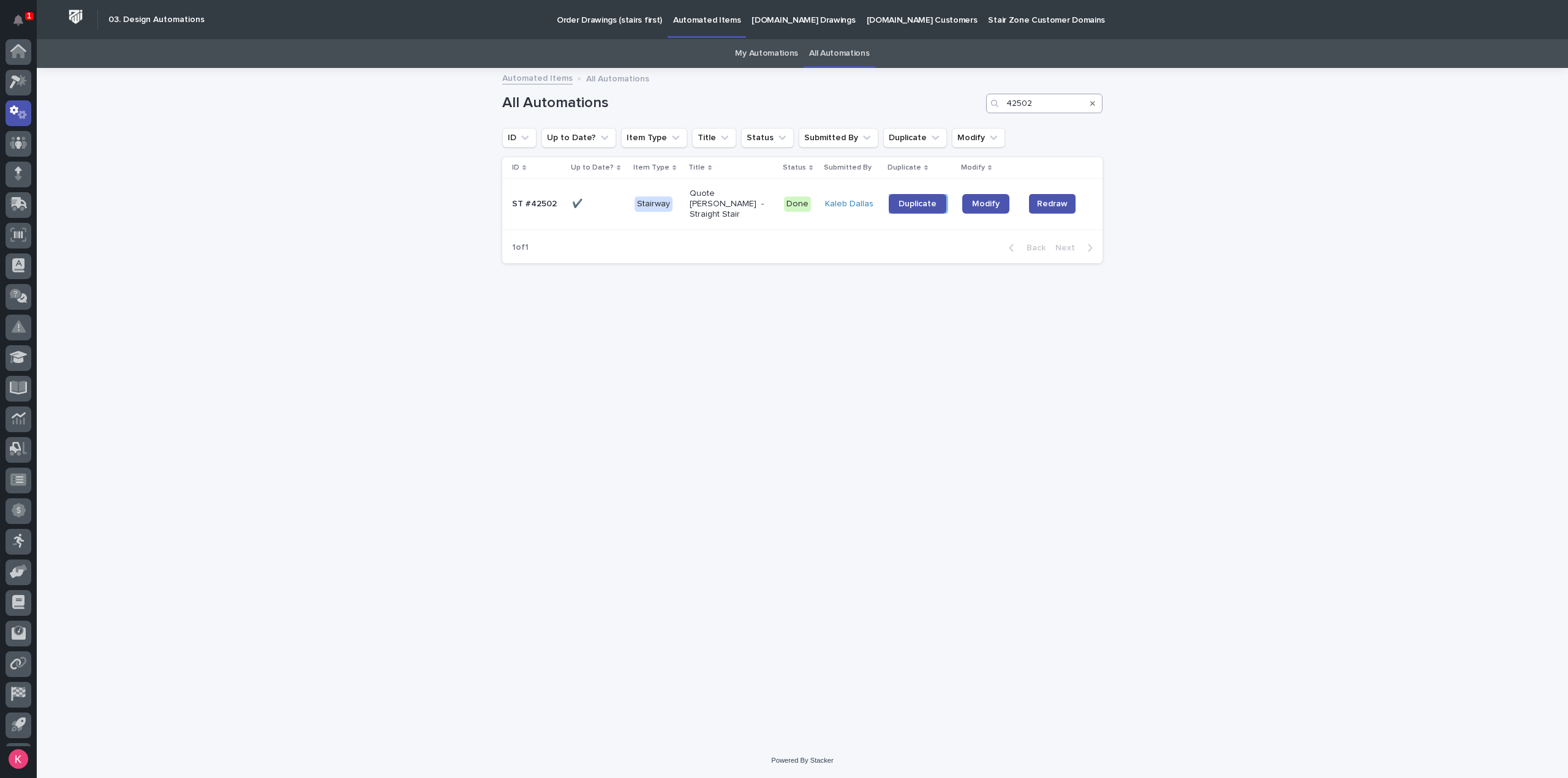
scroll to position [27, 0]
drag, startPoint x: 1067, startPoint y: 108, endPoint x: 979, endPoint y: 106, distance: 88.0
click at [947, 97] on div "All Automations 42502" at bounding box center [802, 103] width 600 height 20
type input "41790"
click at [915, 206] on span "Duplicate" at bounding box center [917, 203] width 38 height 8
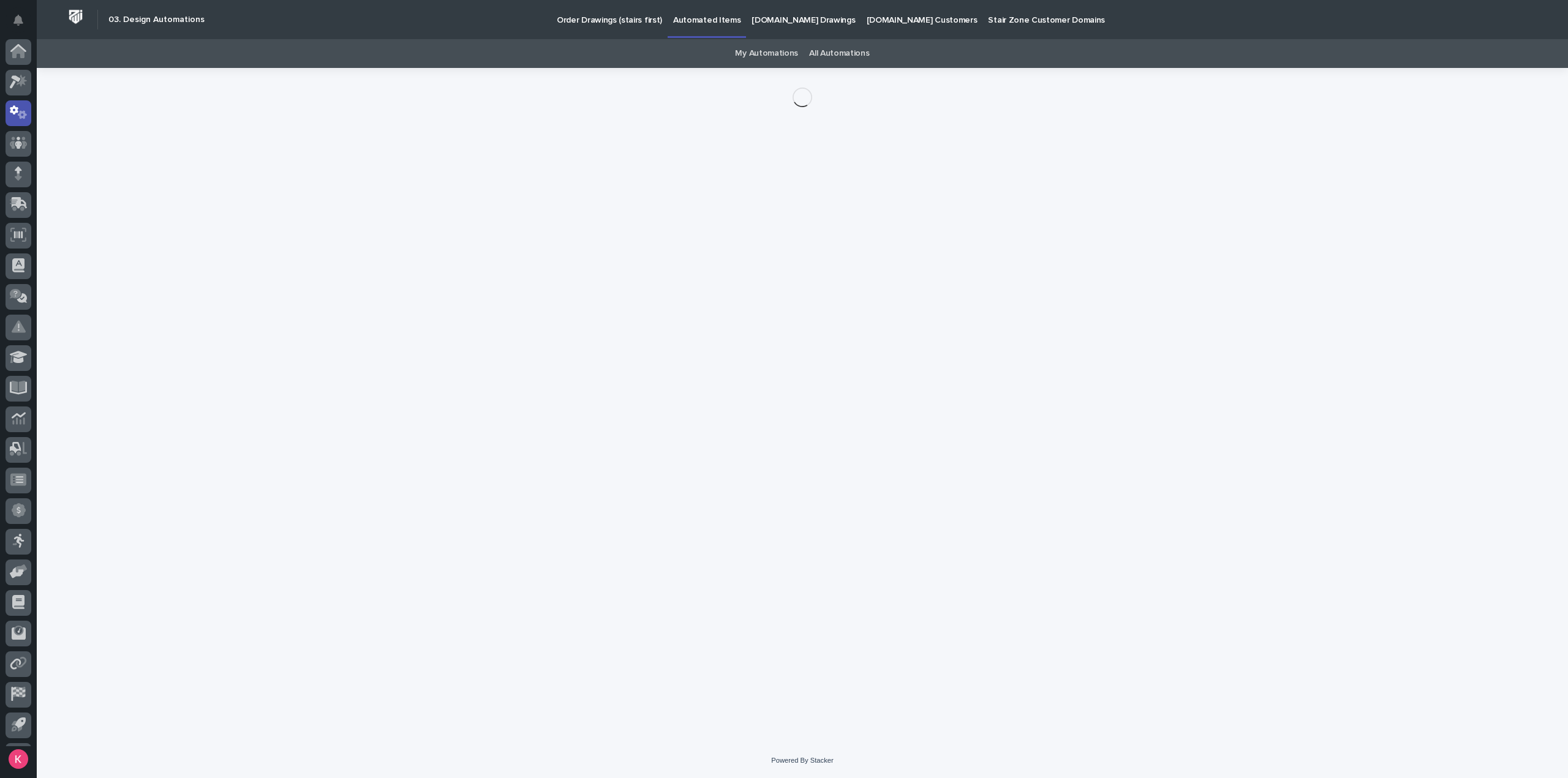
scroll to position [27, 0]
